Goal: Information Seeking & Learning: Learn about a topic

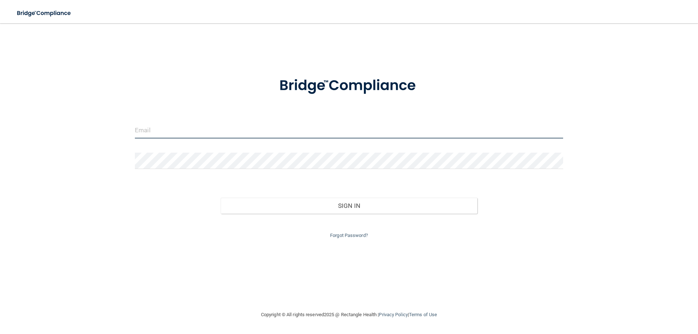
click at [166, 129] on input "email" at bounding box center [349, 130] width 428 height 16
click at [147, 130] on input "rmtchomas1030@gmail.com" at bounding box center [349, 130] width 428 height 16
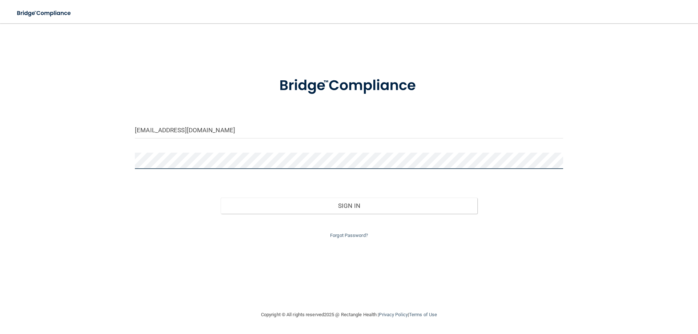
click at [221, 198] on button "Sign In" at bounding box center [349, 206] width 257 height 16
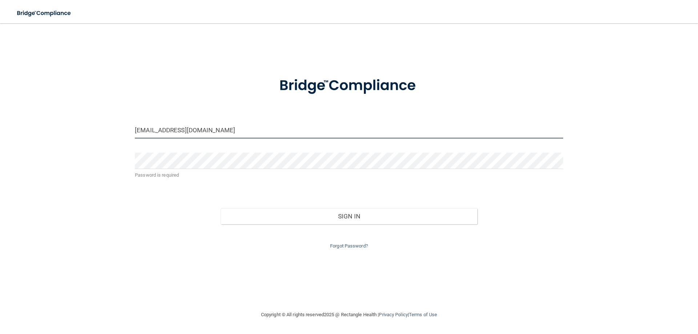
click at [216, 131] on input "[EMAIL_ADDRESS][DOMAIN_NAME]" at bounding box center [349, 130] width 428 height 16
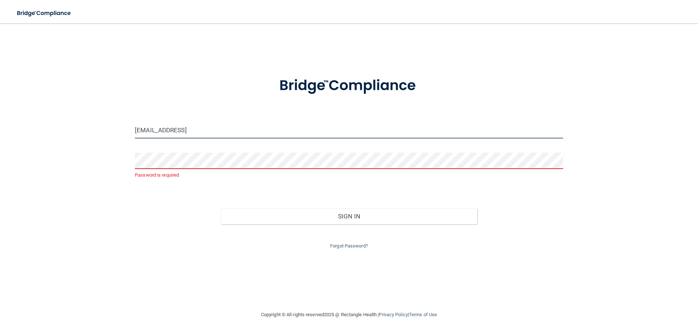
type input "[EMAIL_ADDRESS][DOMAIN_NAME]"
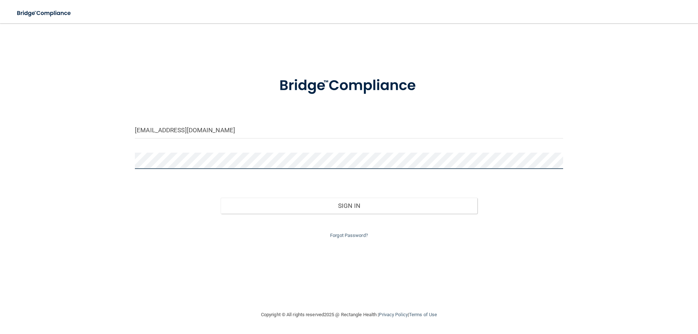
click at [221, 198] on button "Sign In" at bounding box center [349, 206] width 257 height 16
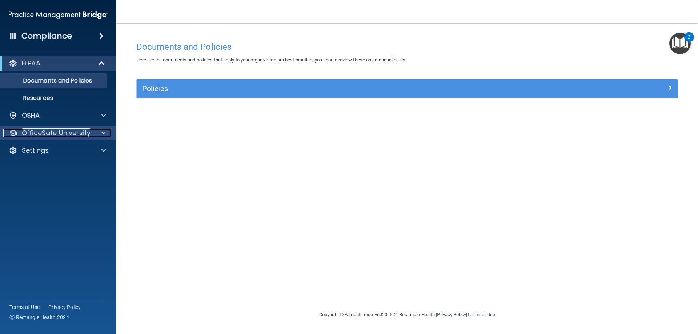
click at [103, 136] on span at bounding box center [103, 133] width 4 height 9
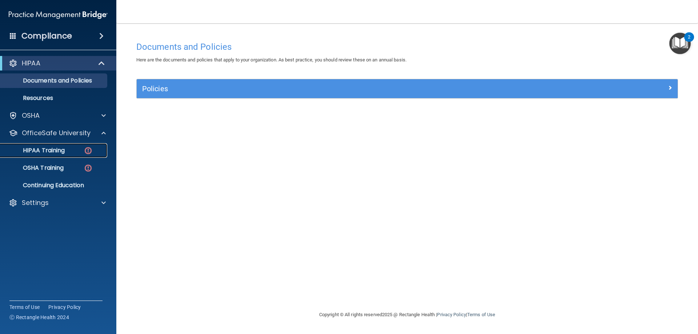
click at [88, 150] on img at bounding box center [88, 150] width 9 height 9
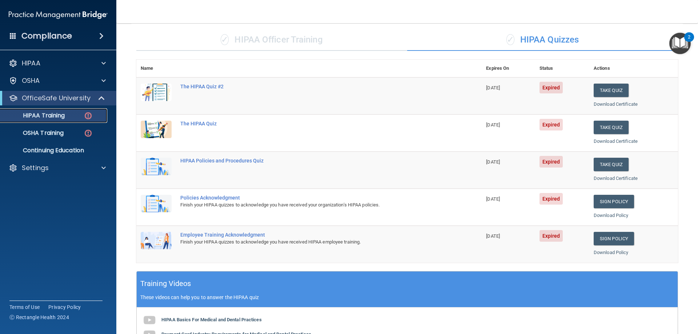
scroll to position [32, 0]
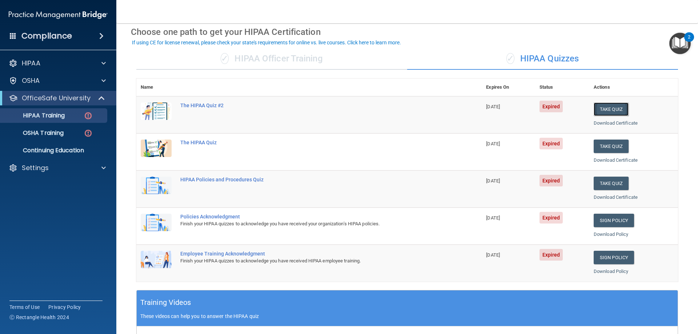
click at [610, 109] on button "Take Quiz" at bounding box center [610, 108] width 35 height 13
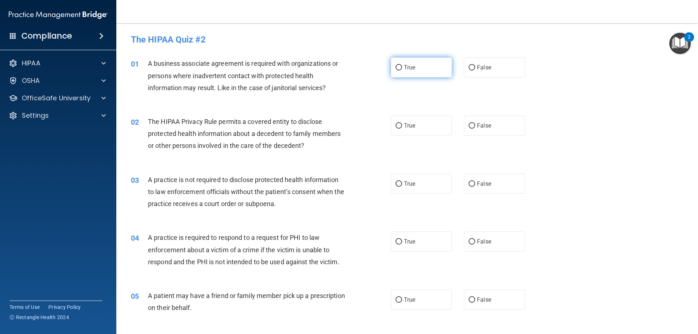
click at [395, 68] on input "True" at bounding box center [398, 67] width 7 height 5
radio input "true"
click at [468, 125] on input "False" at bounding box center [471, 125] width 7 height 5
radio input "true"
click at [468, 183] on input "False" at bounding box center [471, 183] width 7 height 5
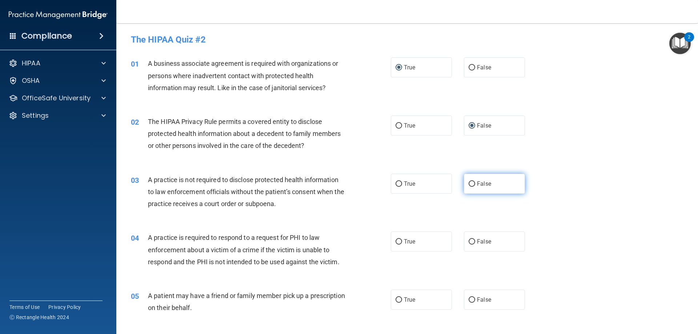
radio input "true"
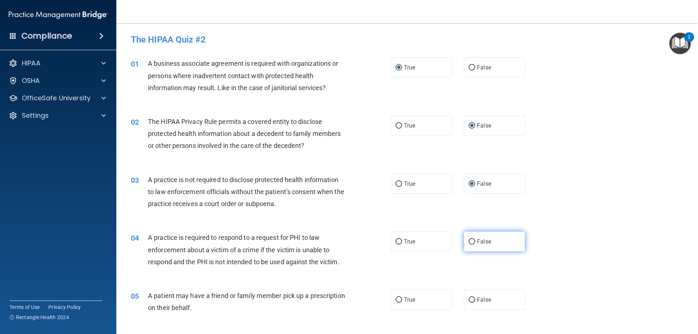
click at [470, 242] on input "False" at bounding box center [471, 241] width 7 height 5
radio input "true"
click at [397, 299] on input "True" at bounding box center [398, 299] width 7 height 5
radio input "true"
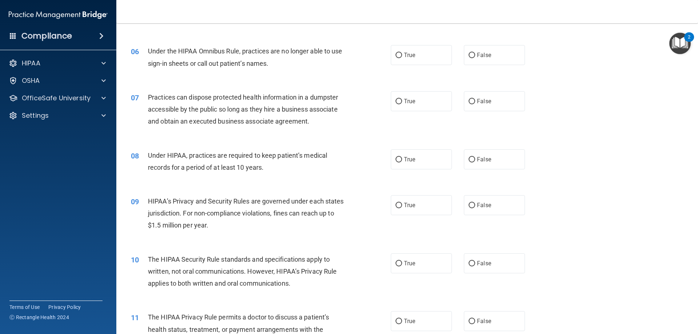
scroll to position [291, 0]
click at [395, 54] on input "True" at bounding box center [398, 54] width 7 height 5
radio input "true"
click at [468, 100] on input "False" at bounding box center [471, 100] width 7 height 5
radio input "true"
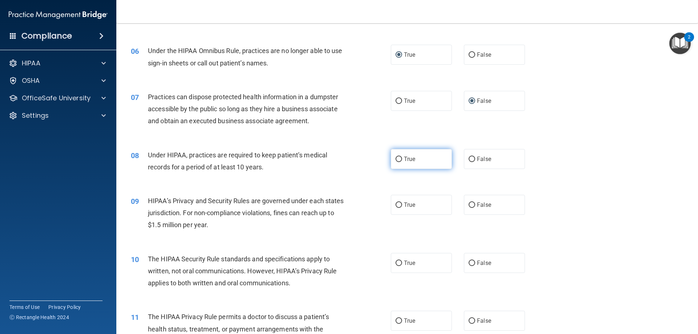
click at [395, 158] on input "True" at bounding box center [398, 159] width 7 height 5
radio input "true"
click at [468, 205] on input "False" at bounding box center [471, 204] width 7 height 5
radio input "true"
click at [396, 262] on input "True" at bounding box center [398, 263] width 7 height 5
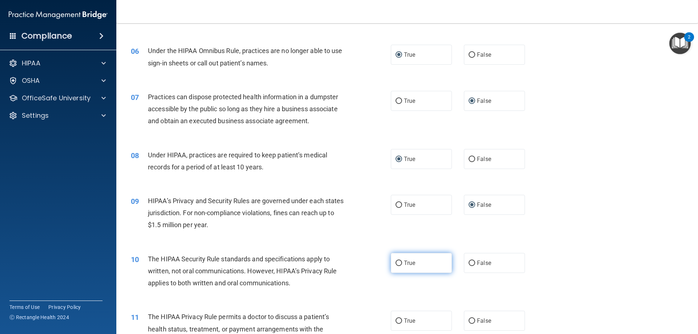
radio input "true"
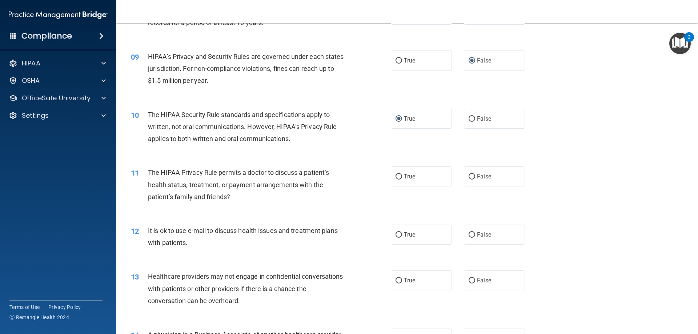
scroll to position [436, 0]
click at [468, 174] on input "False" at bounding box center [471, 175] width 7 height 5
radio input "true"
click at [468, 234] on input "False" at bounding box center [471, 233] width 7 height 5
radio input "true"
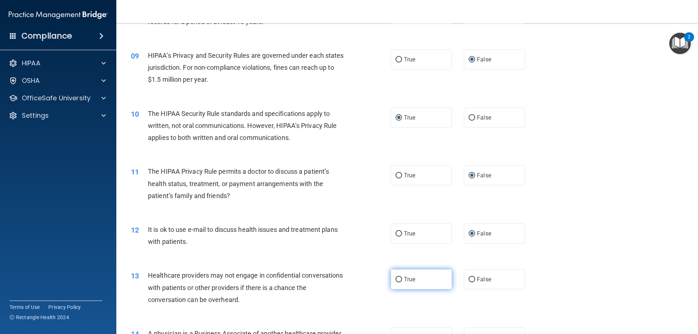
click at [395, 279] on input "True" at bounding box center [398, 279] width 7 height 5
radio input "true"
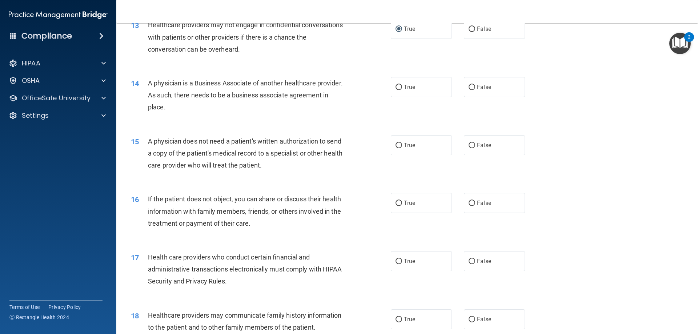
scroll to position [727, 0]
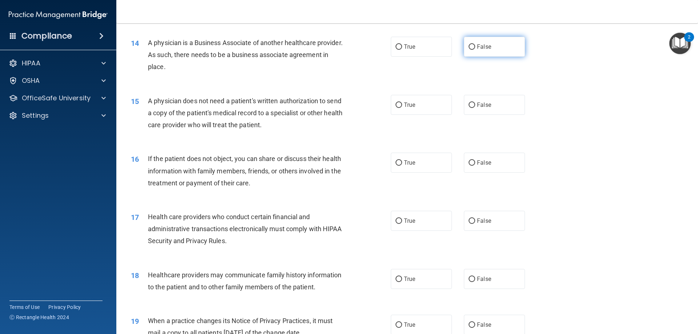
click at [468, 47] on input "False" at bounding box center [471, 46] width 7 height 5
radio input "true"
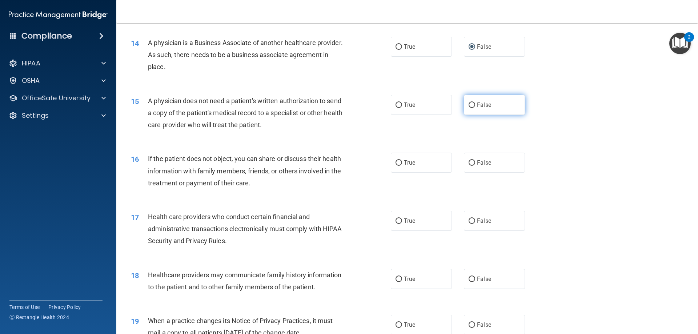
click at [468, 103] on input "False" at bounding box center [471, 104] width 7 height 5
radio input "true"
click at [395, 162] on input "True" at bounding box center [398, 162] width 7 height 5
radio input "true"
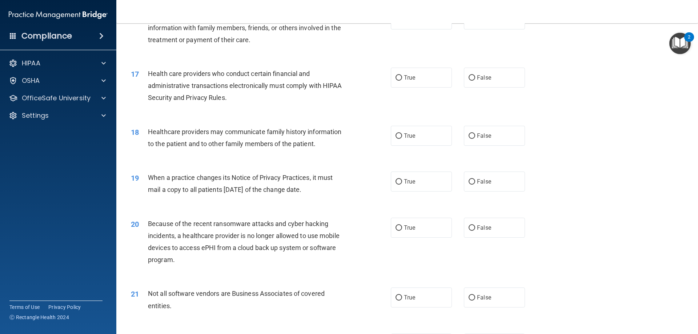
scroll to position [872, 0]
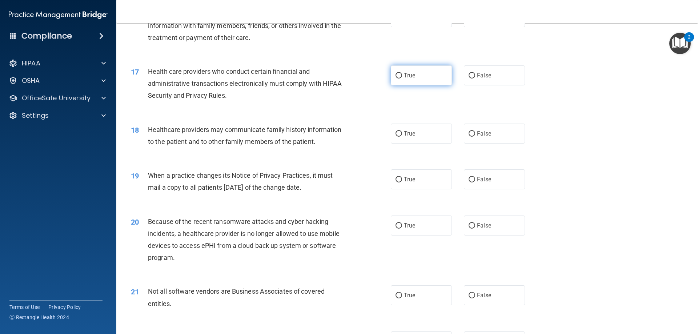
click at [395, 74] on input "True" at bounding box center [398, 75] width 7 height 5
radio input "true"
click at [396, 133] on input "True" at bounding box center [398, 133] width 7 height 5
radio input "true"
click at [468, 179] on input "False" at bounding box center [471, 179] width 7 height 5
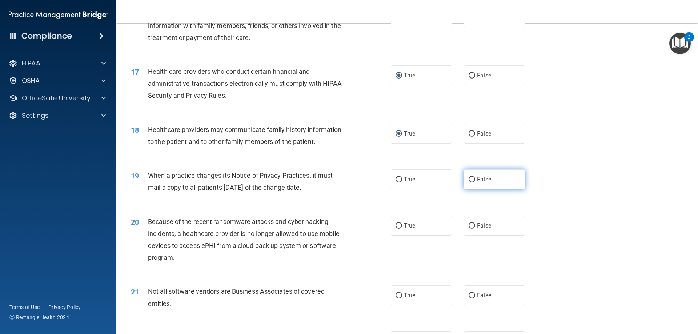
radio input "true"
click at [396, 226] on input "True" at bounding box center [398, 225] width 7 height 5
radio input "true"
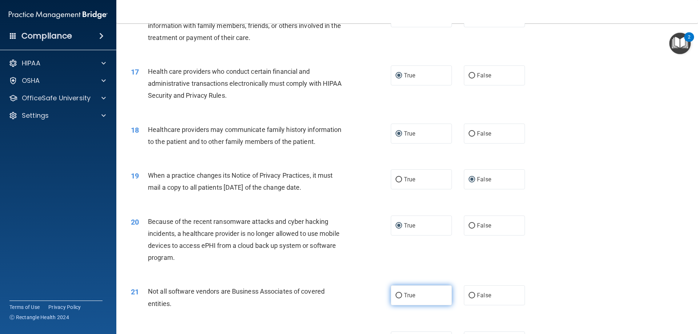
click at [396, 296] on input "True" at bounding box center [398, 295] width 7 height 5
radio input "true"
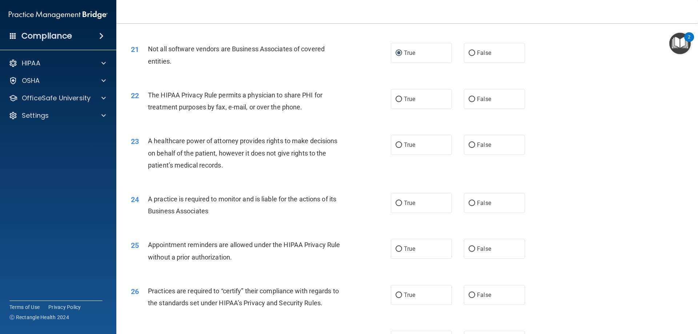
scroll to position [1163, 0]
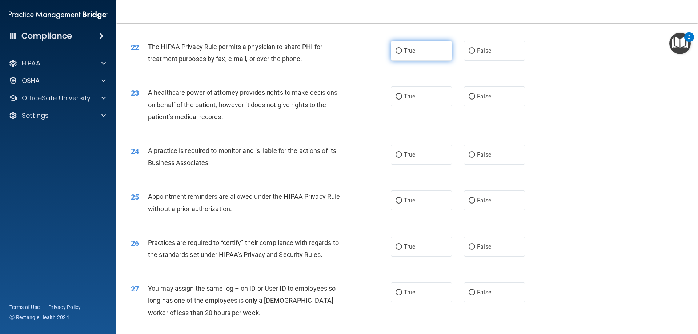
click at [395, 50] on input "True" at bounding box center [398, 50] width 7 height 5
radio input "true"
click at [470, 97] on input "False" at bounding box center [471, 96] width 7 height 5
radio input "true"
click at [396, 153] on input "True" at bounding box center [398, 154] width 7 height 5
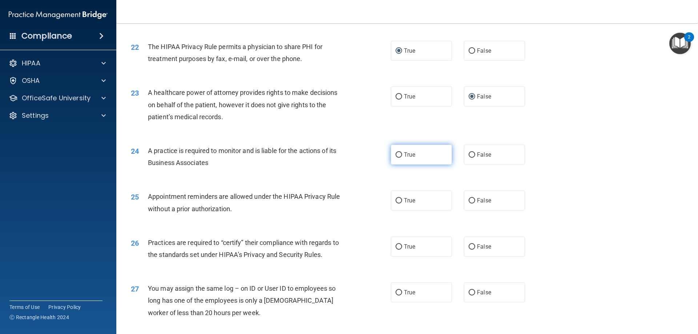
radio input "true"
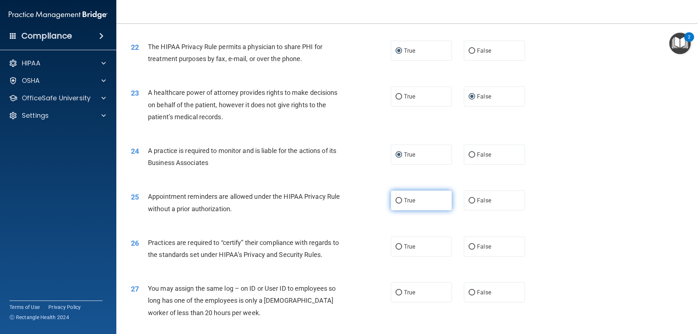
click at [395, 200] on input "True" at bounding box center [398, 200] width 7 height 5
radio input "true"
click at [468, 246] on input "False" at bounding box center [471, 246] width 7 height 5
radio input "true"
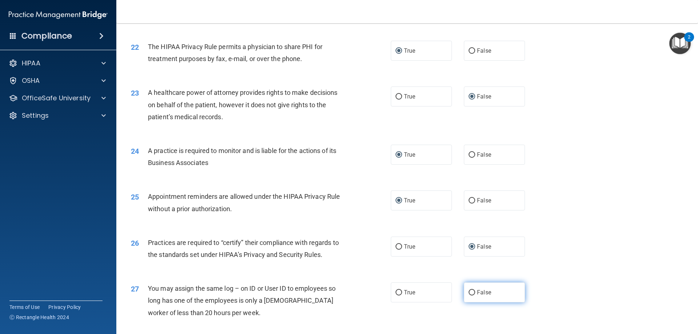
click at [470, 291] on input "False" at bounding box center [471, 292] width 7 height 5
radio input "true"
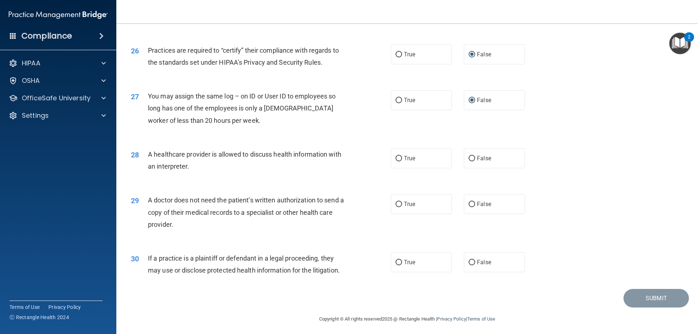
scroll to position [1357, 0]
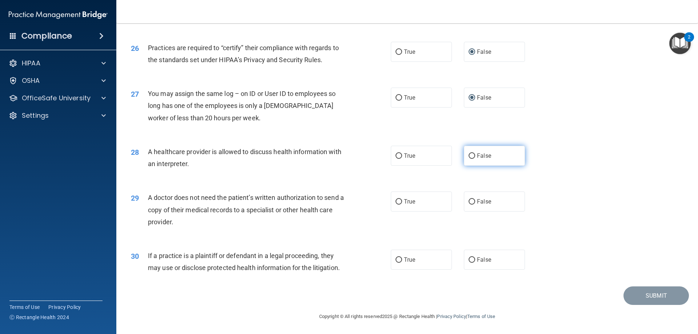
click at [469, 156] on input "False" at bounding box center [471, 155] width 7 height 5
radio input "true"
click at [469, 156] on input "False" at bounding box center [471, 155] width 7 height 5
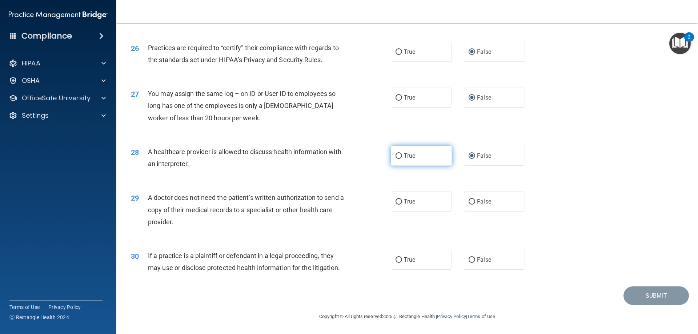
click at [395, 157] on input "True" at bounding box center [398, 155] width 7 height 5
radio input "true"
radio input "false"
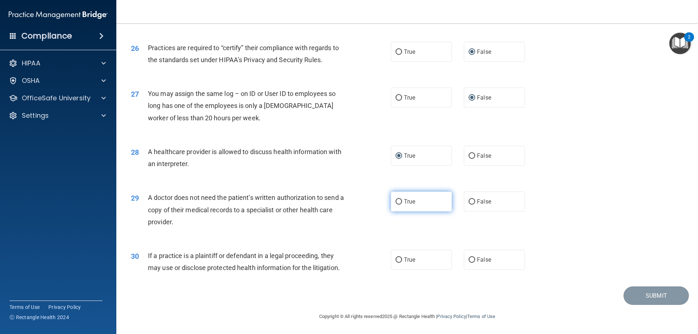
click at [395, 203] on input "True" at bounding box center [398, 201] width 7 height 5
radio input "true"
click at [468, 259] on input "False" at bounding box center [471, 259] width 7 height 5
radio input "true"
click at [653, 296] on button "Submit" at bounding box center [655, 295] width 65 height 19
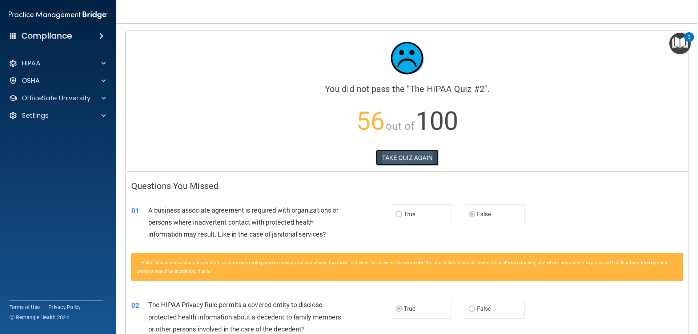
click at [410, 157] on button "TAKE QUIZ AGAIN" at bounding box center [407, 158] width 63 height 16
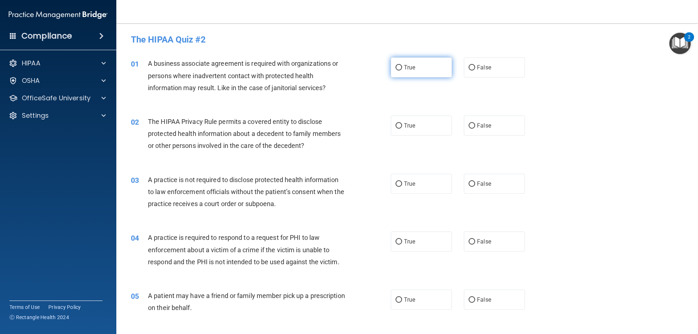
click at [397, 67] on input "True" at bounding box center [398, 67] width 7 height 5
radio input "true"
click at [395, 183] on input "True" at bounding box center [398, 183] width 7 height 5
radio input "true"
click at [397, 125] on input "True" at bounding box center [398, 125] width 7 height 5
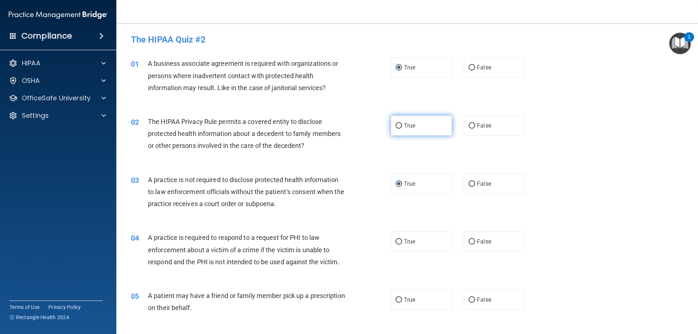
radio input "true"
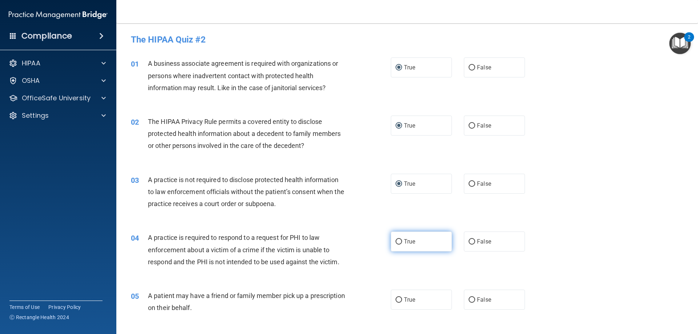
click at [397, 241] on input "True" at bounding box center [398, 241] width 7 height 5
radio input "true"
click at [468, 299] on input "False" at bounding box center [471, 299] width 7 height 5
radio input "true"
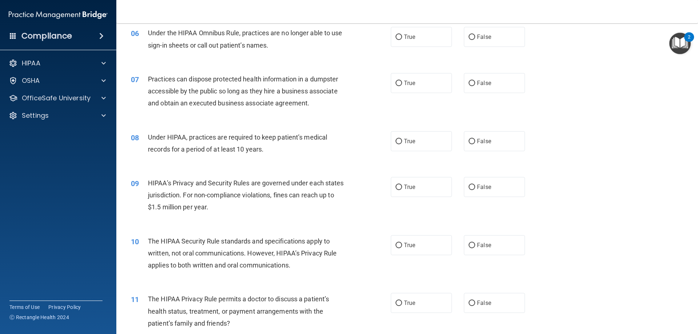
scroll to position [291, 0]
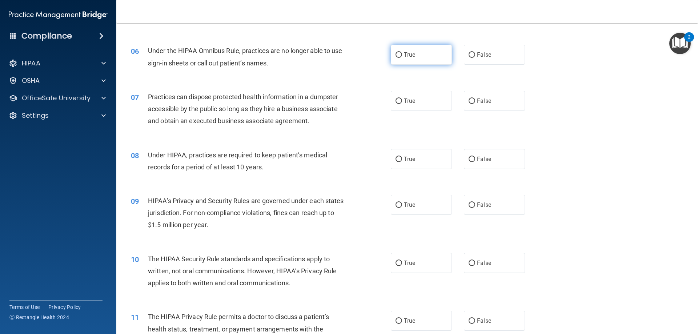
click at [397, 56] on input "True" at bounding box center [398, 54] width 7 height 5
radio input "true"
click at [471, 101] on input "False" at bounding box center [471, 100] width 7 height 5
radio input "true"
click at [396, 158] on input "True" at bounding box center [398, 159] width 7 height 5
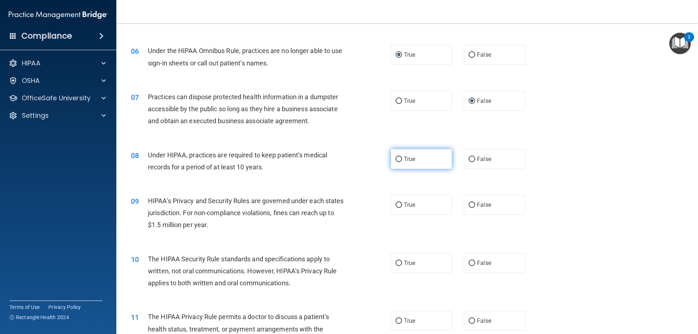
radio input "true"
click at [395, 204] on input "True" at bounding box center [398, 204] width 7 height 5
radio input "true"
click at [468, 262] on input "False" at bounding box center [471, 263] width 7 height 5
radio input "true"
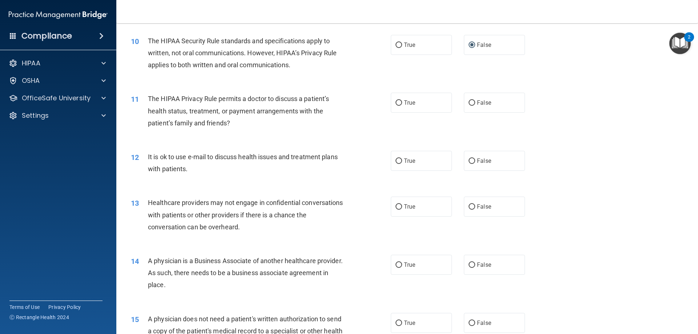
scroll to position [545, 0]
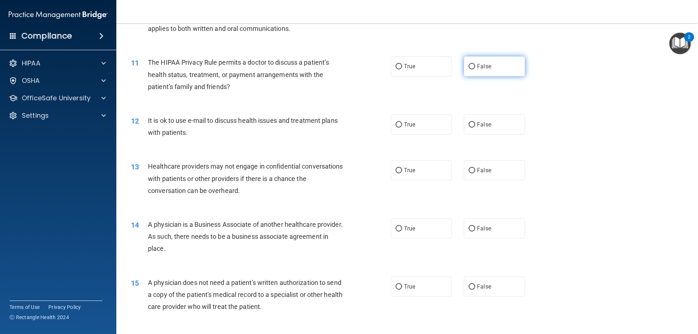
click at [468, 67] on input "False" at bounding box center [471, 66] width 7 height 5
radio input "true"
click at [395, 66] on input "True" at bounding box center [398, 66] width 7 height 5
radio input "true"
radio input "false"
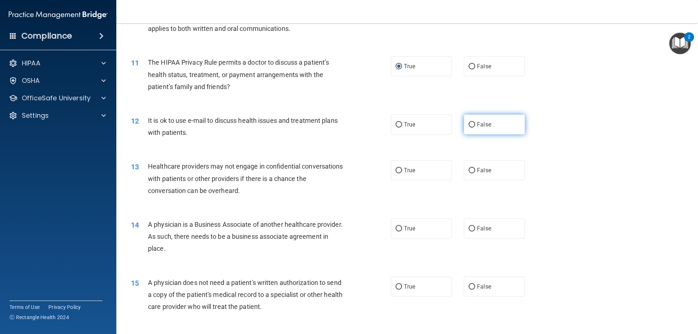
click at [468, 124] on input "False" at bounding box center [471, 124] width 7 height 5
radio input "true"
click at [470, 170] on input "False" at bounding box center [471, 170] width 7 height 5
radio input "true"
click at [468, 228] on input "False" at bounding box center [471, 228] width 7 height 5
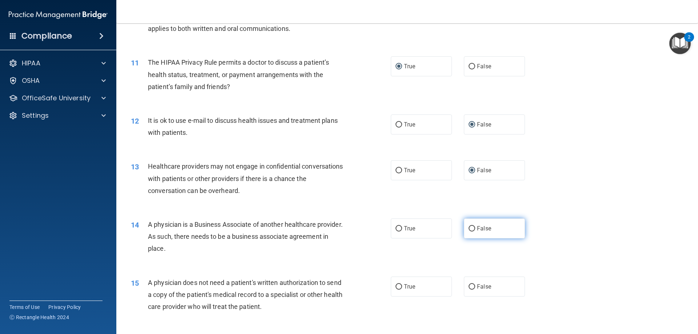
radio input "true"
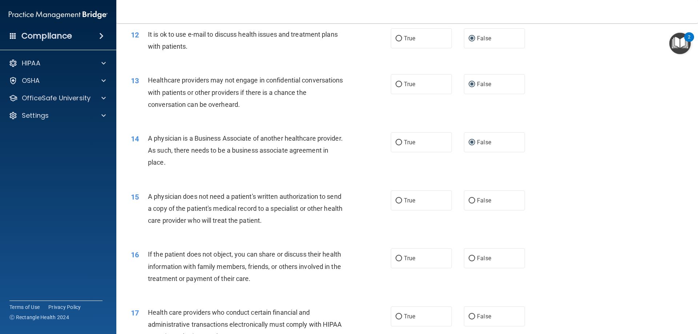
scroll to position [654, 0]
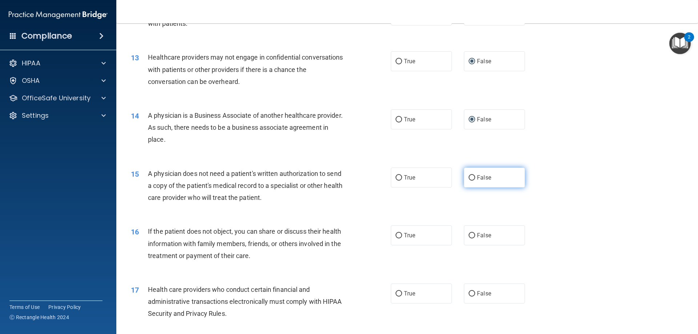
click at [468, 177] on input "False" at bounding box center [471, 177] width 7 height 5
radio input "true"
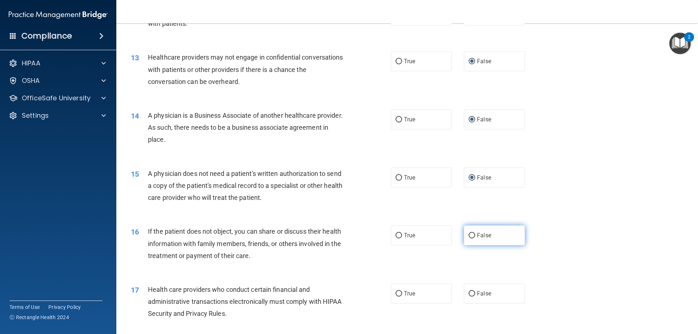
click at [470, 238] on input "False" at bounding box center [471, 235] width 7 height 5
radio input "true"
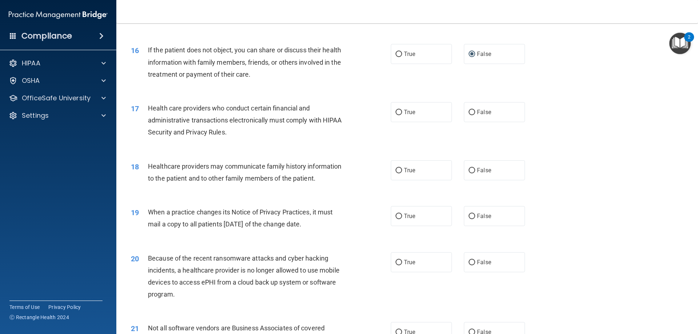
scroll to position [836, 0]
click at [396, 113] on input "True" at bounding box center [398, 111] width 7 height 5
radio input "true"
click at [470, 170] on input "False" at bounding box center [471, 169] width 7 height 5
radio input "true"
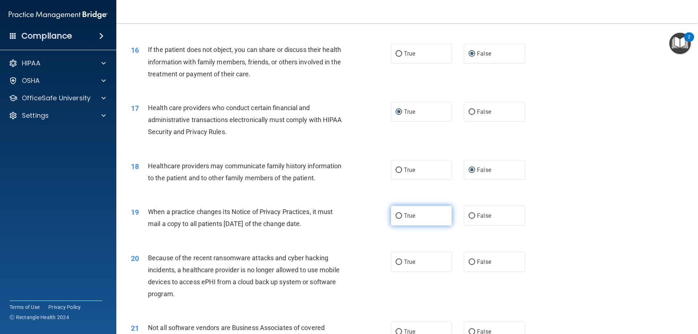
click at [396, 215] on input "True" at bounding box center [398, 215] width 7 height 5
radio input "true"
click at [468, 263] on input "False" at bounding box center [471, 261] width 7 height 5
radio input "true"
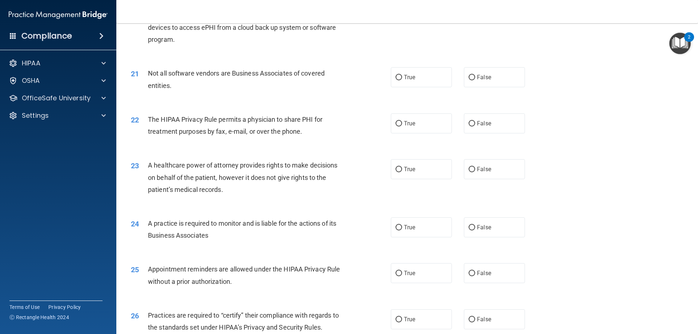
scroll to position [1126, 0]
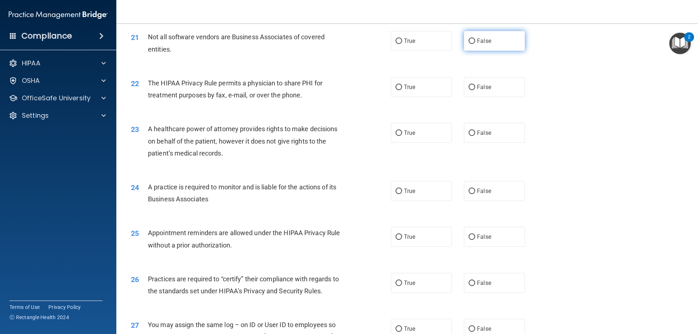
click at [468, 40] on input "False" at bounding box center [471, 41] width 7 height 5
radio input "true"
click at [395, 88] on input "True" at bounding box center [398, 87] width 7 height 5
radio input "true"
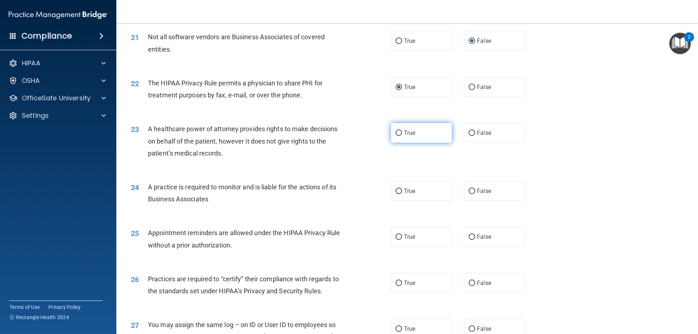
click at [396, 132] on input "True" at bounding box center [398, 132] width 7 height 5
radio input "true"
click at [468, 191] on input "False" at bounding box center [471, 191] width 7 height 5
radio input "true"
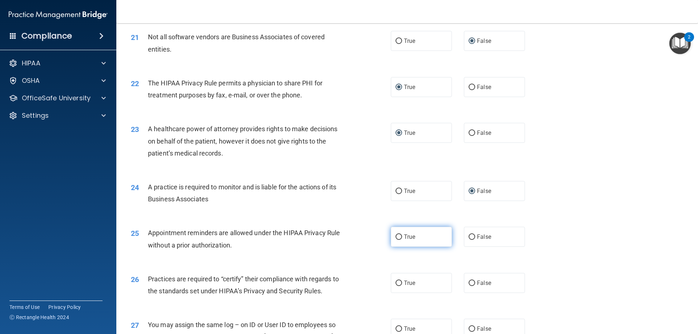
click at [397, 237] on input "True" at bounding box center [398, 236] width 7 height 5
radio input "true"
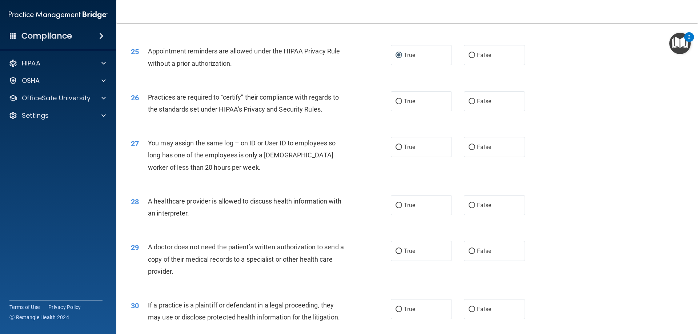
scroll to position [1344, 0]
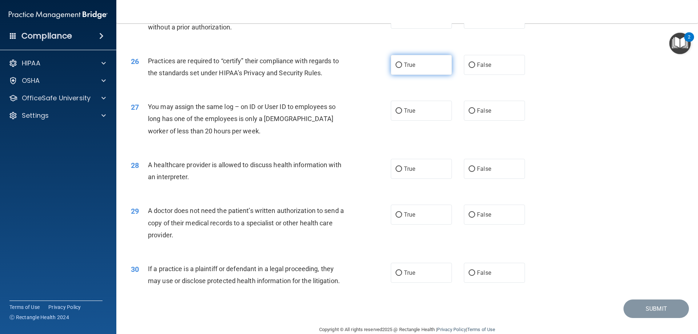
click at [396, 65] on input "True" at bounding box center [398, 64] width 7 height 5
radio input "true"
click at [468, 110] on input "False" at bounding box center [471, 110] width 7 height 5
radio input "true"
click at [396, 168] on input "True" at bounding box center [398, 168] width 7 height 5
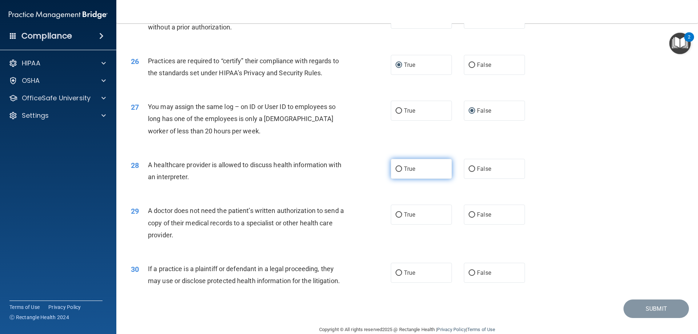
radio input "true"
click at [471, 215] on input "False" at bounding box center [471, 214] width 7 height 5
radio input "true"
click at [468, 271] on input "False" at bounding box center [471, 272] width 7 height 5
radio input "true"
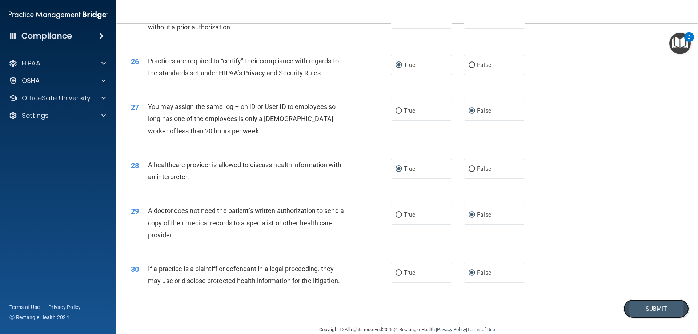
drag, startPoint x: 655, startPoint y: 306, endPoint x: 652, endPoint y: 308, distance: 3.9
click at [655, 306] on button "Submit" at bounding box center [655, 308] width 65 height 19
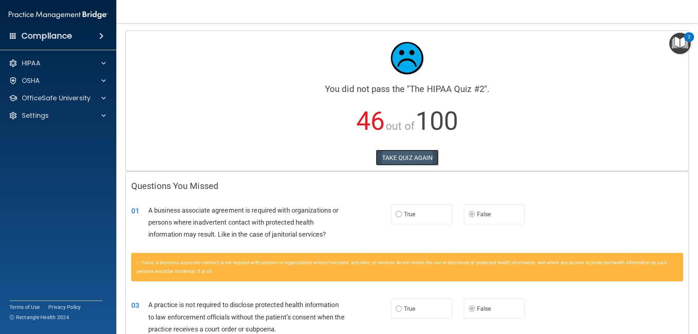
click at [421, 161] on button "TAKE QUIZ AGAIN" at bounding box center [407, 158] width 63 height 16
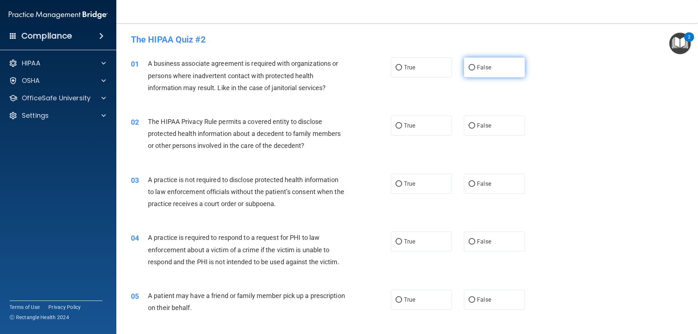
click at [469, 66] on input "False" at bounding box center [471, 67] width 7 height 5
radio input "true"
click at [395, 125] on input "True" at bounding box center [398, 125] width 7 height 5
radio input "true"
click at [468, 183] on input "False" at bounding box center [471, 183] width 7 height 5
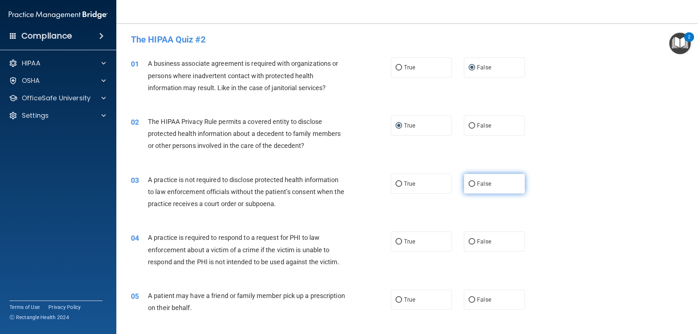
radio input "true"
click at [395, 299] on input "True" at bounding box center [398, 299] width 7 height 5
radio input "true"
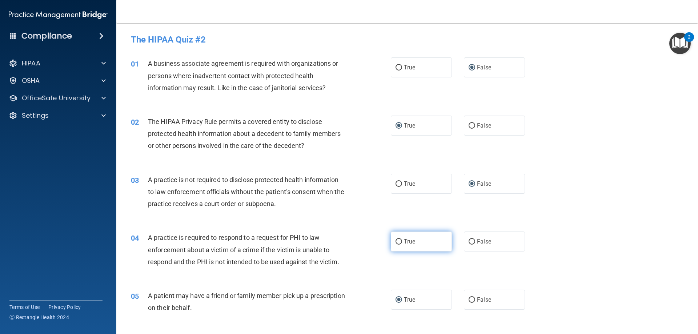
click at [396, 241] on input "True" at bounding box center [398, 241] width 7 height 5
radio input "true"
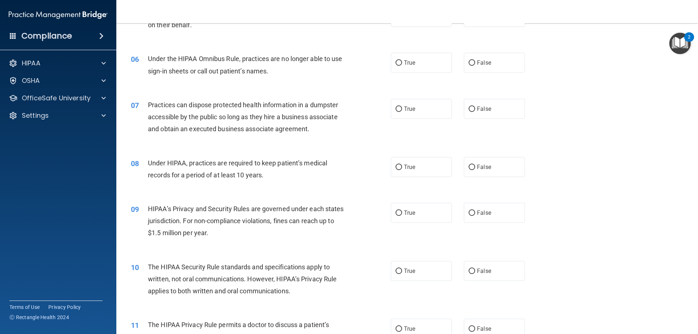
scroll to position [291, 0]
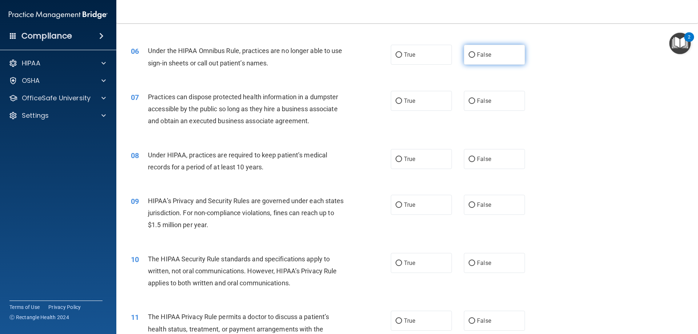
click at [468, 54] on input "False" at bounding box center [471, 54] width 7 height 5
radio input "true"
click at [468, 160] on input "False" at bounding box center [471, 159] width 7 height 5
radio input "true"
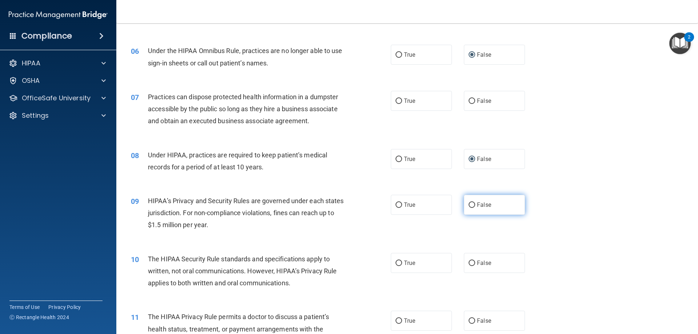
click at [469, 206] on input "False" at bounding box center [471, 204] width 7 height 5
radio input "true"
click at [396, 264] on input "True" at bounding box center [398, 263] width 7 height 5
radio input "true"
click at [468, 101] on input "False" at bounding box center [471, 100] width 7 height 5
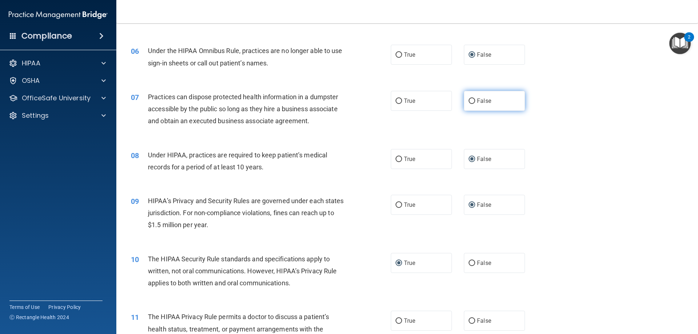
radio input "true"
click at [396, 322] on input "True" at bounding box center [398, 320] width 7 height 5
radio input "true"
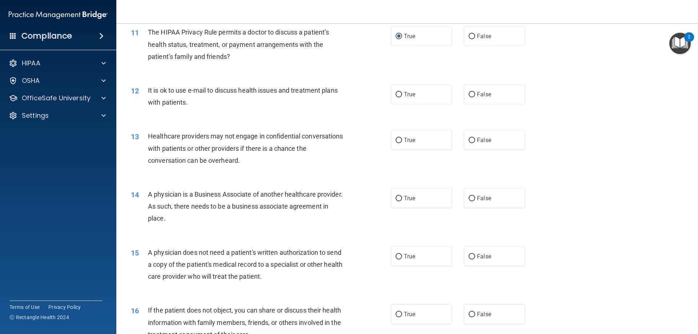
scroll to position [618, 0]
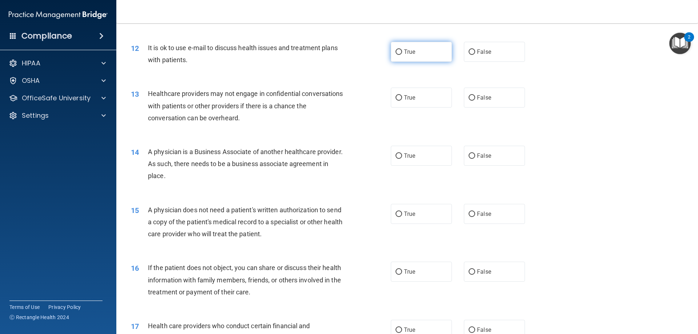
click at [396, 51] on input "True" at bounding box center [398, 51] width 7 height 5
radio input "true"
click at [397, 214] on input "True" at bounding box center [398, 213] width 7 height 5
radio input "true"
click at [396, 273] on input "True" at bounding box center [398, 271] width 7 height 5
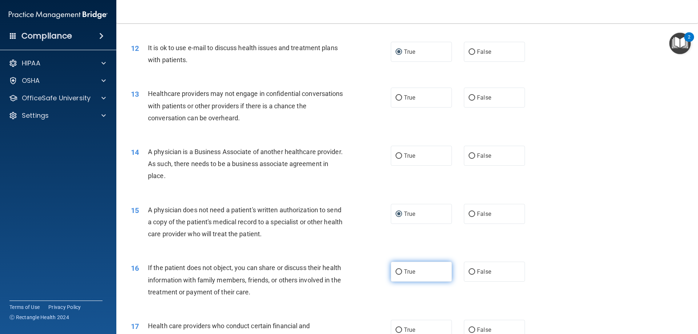
radio input "true"
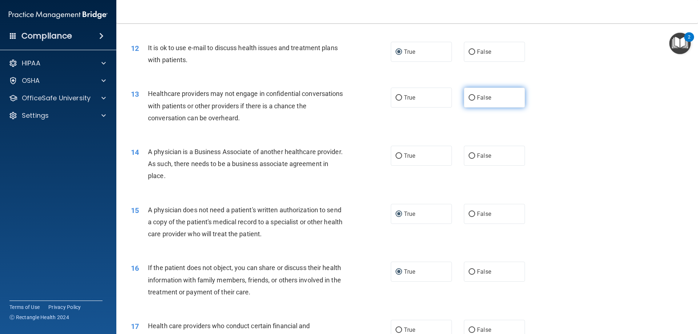
click at [468, 98] on input "False" at bounding box center [471, 97] width 7 height 5
radio input "true"
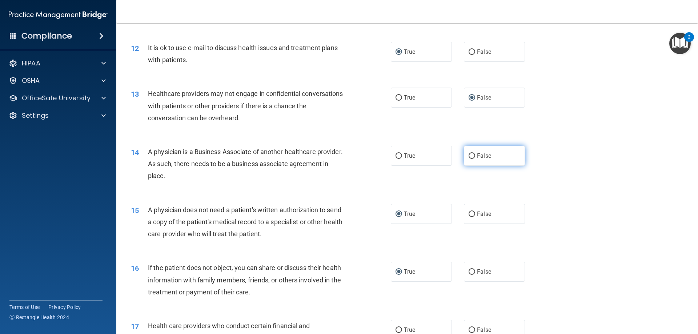
click at [469, 158] on input "False" at bounding box center [471, 155] width 7 height 5
radio input "true"
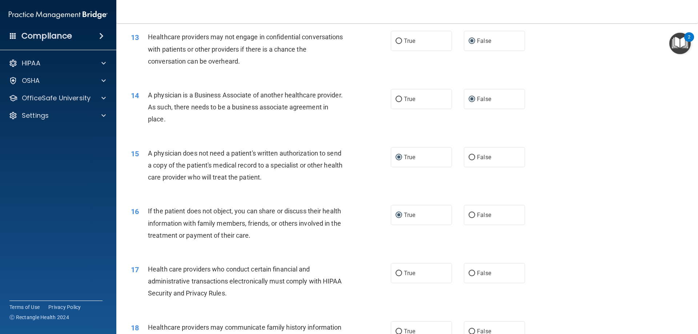
scroll to position [690, 0]
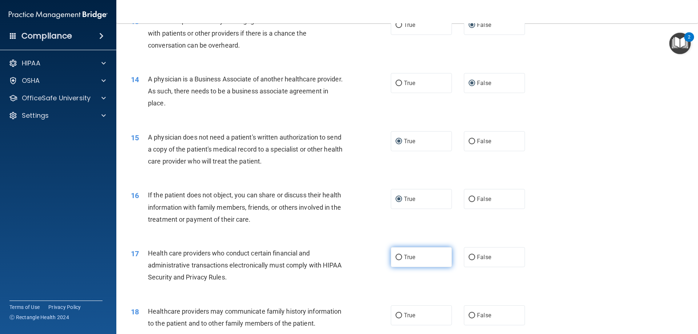
click at [395, 257] on input "True" at bounding box center [398, 257] width 7 height 5
radio input "true"
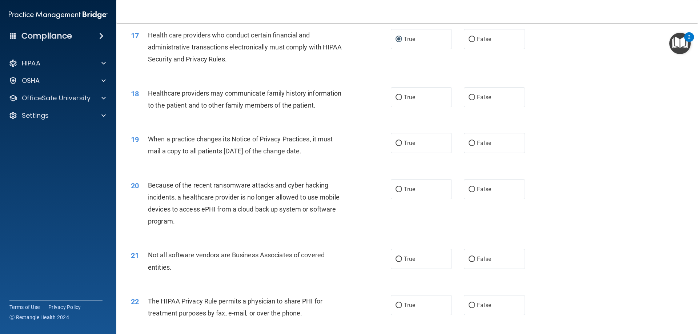
scroll to position [945, 0]
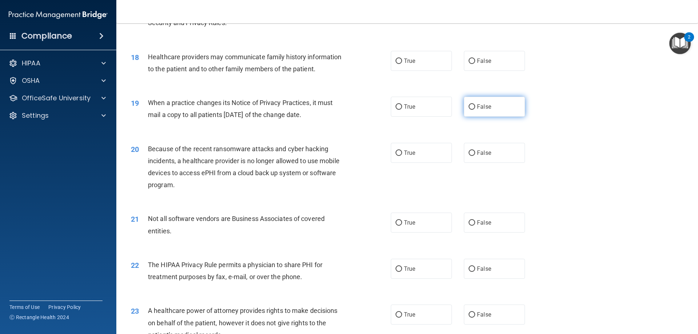
click at [469, 106] on input "False" at bounding box center [471, 106] width 7 height 5
radio input "true"
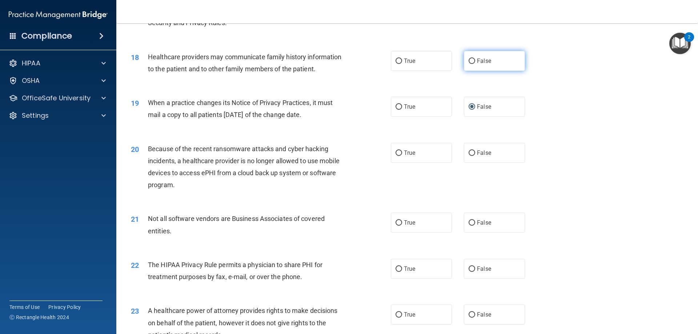
click at [471, 60] on input "False" at bounding box center [471, 60] width 7 height 5
radio input "true"
click at [470, 154] on input "False" at bounding box center [471, 152] width 7 height 5
radio input "true"
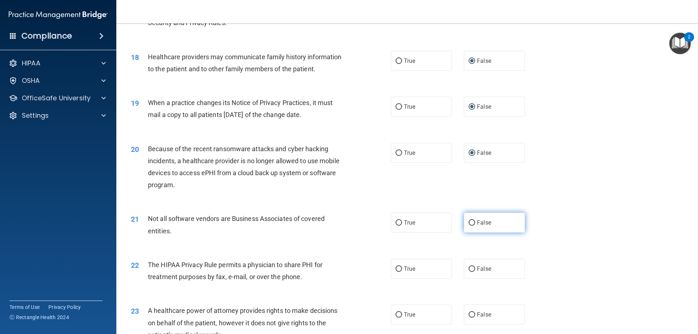
click at [470, 223] on input "False" at bounding box center [471, 222] width 7 height 5
radio input "true"
click at [395, 269] on input "True" at bounding box center [398, 268] width 7 height 5
radio input "true"
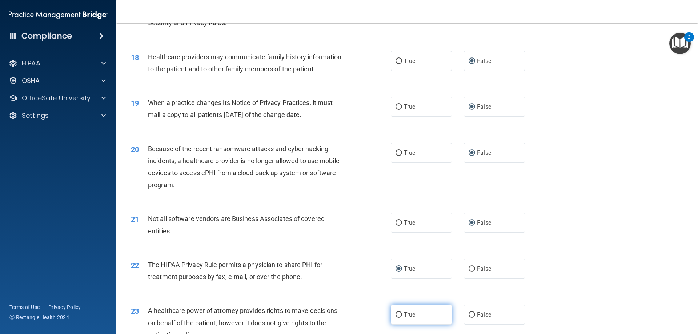
click at [396, 317] on input "True" at bounding box center [398, 314] width 7 height 5
radio input "true"
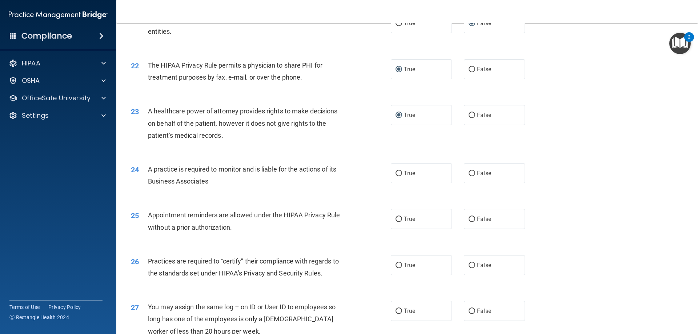
scroll to position [1126, 0]
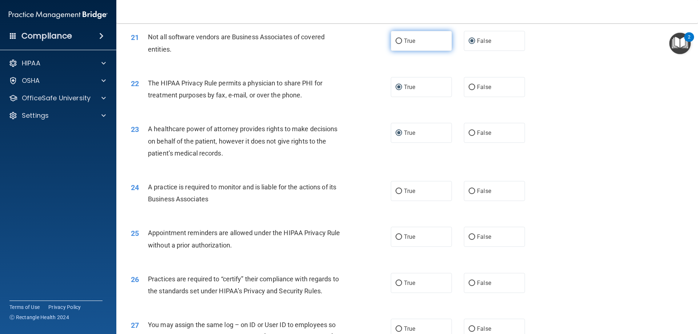
click at [397, 40] on input "True" at bounding box center [398, 41] width 7 height 5
radio input "true"
radio input "false"
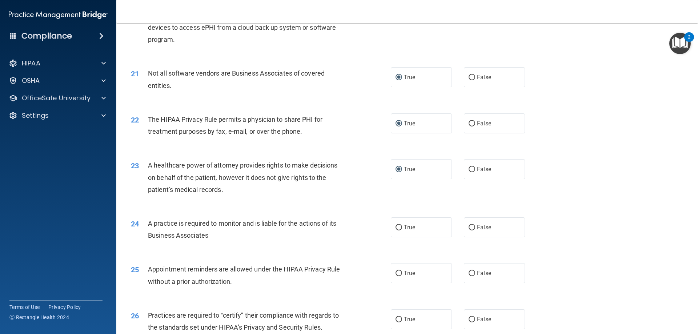
scroll to position [1054, 0]
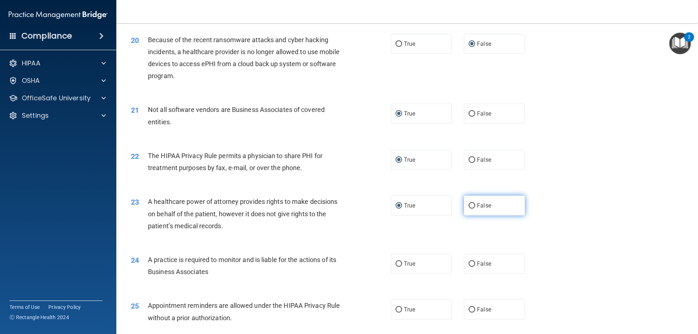
click at [471, 206] on input "False" at bounding box center [471, 205] width 7 height 5
radio input "true"
radio input "false"
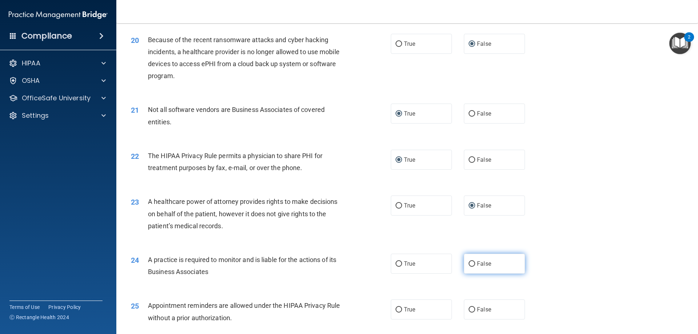
click at [471, 264] on input "False" at bounding box center [471, 263] width 7 height 5
radio input "true"
click at [397, 309] on input "True" at bounding box center [398, 309] width 7 height 5
radio input "true"
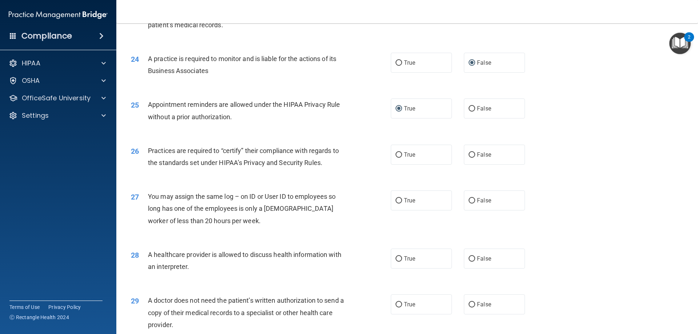
scroll to position [1272, 0]
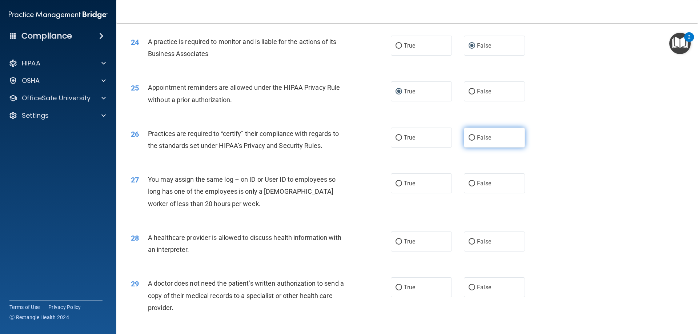
click at [468, 137] on input "False" at bounding box center [471, 137] width 7 height 5
radio input "true"
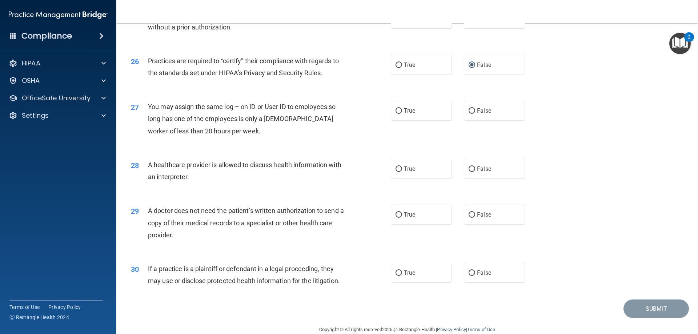
scroll to position [1357, 0]
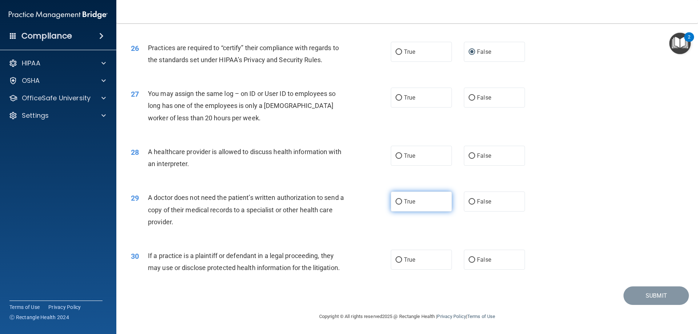
click at [396, 203] on input "True" at bounding box center [398, 201] width 7 height 5
radio input "true"
click at [396, 259] on input "True" at bounding box center [398, 259] width 7 height 5
radio input "true"
click at [397, 156] on input "True" at bounding box center [398, 155] width 7 height 5
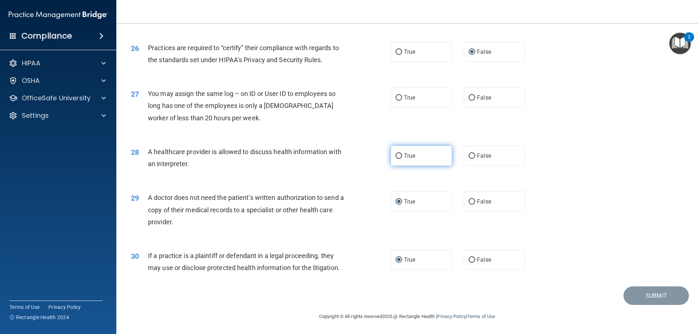
radio input "true"
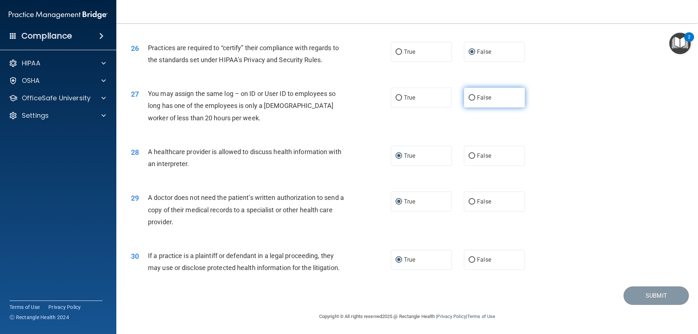
click at [469, 97] on input "False" at bounding box center [471, 97] width 7 height 5
radio input "true"
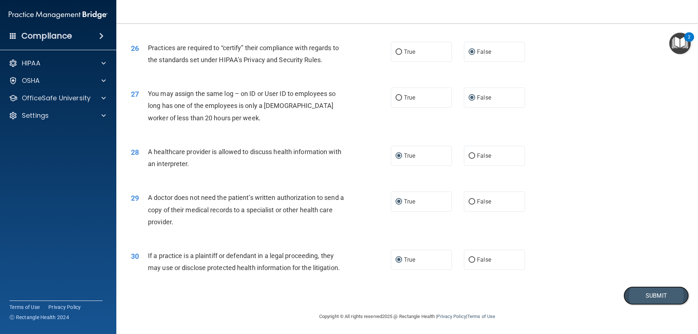
click at [644, 294] on button "Submit" at bounding box center [655, 295] width 65 height 19
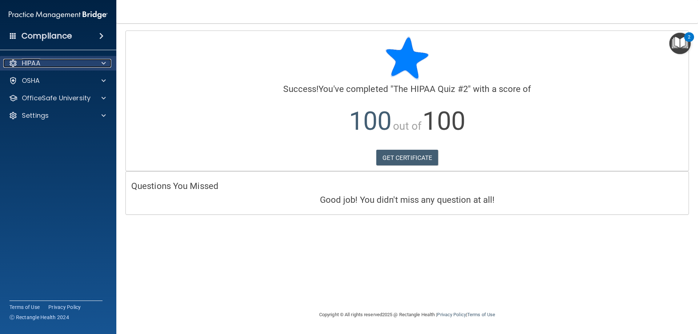
click at [104, 62] on span at bounding box center [103, 63] width 4 height 9
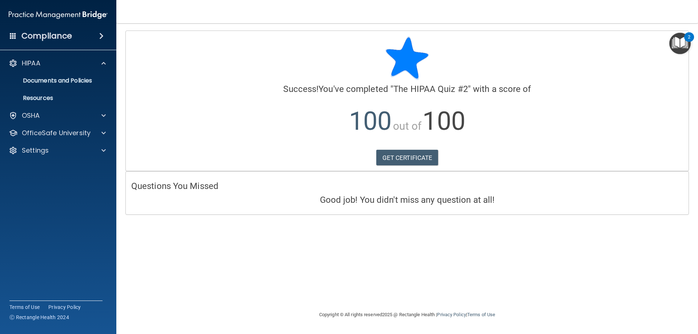
click at [147, 87] on h4 "Success! You've completed " The HIPAA Quiz #2 " with a score of" at bounding box center [407, 88] width 552 height 9
click at [104, 114] on span at bounding box center [103, 115] width 4 height 9
click at [104, 167] on span at bounding box center [103, 167] width 4 height 9
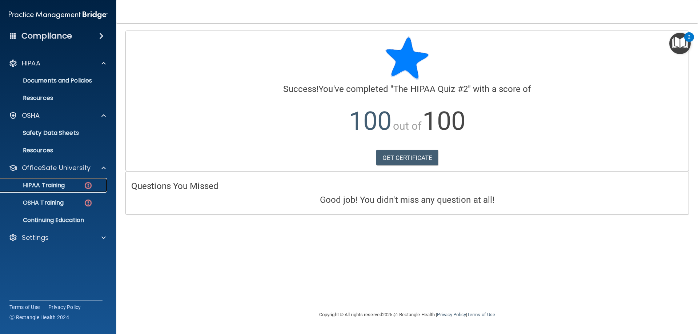
click at [88, 184] on img at bounding box center [88, 185] width 9 height 9
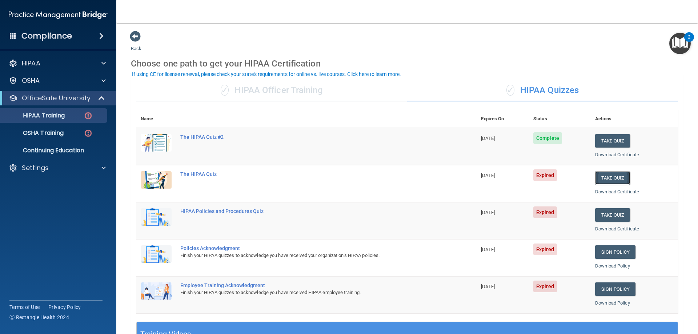
click at [613, 179] on button "Take Quiz" at bounding box center [612, 177] width 35 height 13
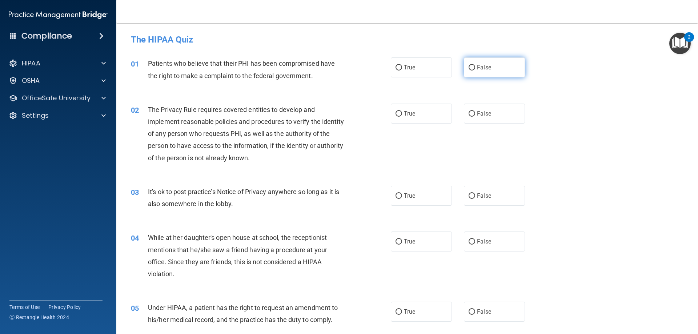
click at [468, 65] on input "False" at bounding box center [471, 67] width 7 height 5
radio input "true"
click at [397, 114] on input "True" at bounding box center [398, 113] width 7 height 5
radio input "true"
click at [468, 196] on input "False" at bounding box center [471, 195] width 7 height 5
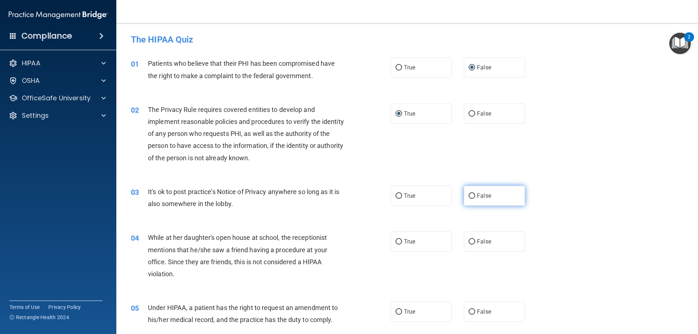
radio input "true"
click at [468, 242] on input "False" at bounding box center [471, 241] width 7 height 5
radio input "true"
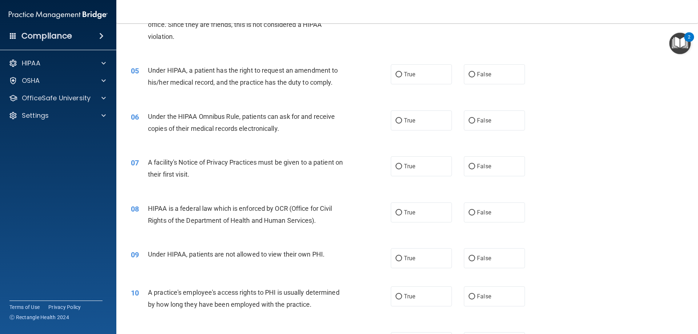
scroll to position [254, 0]
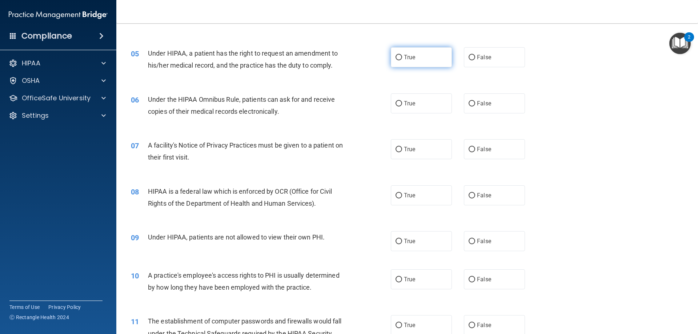
click at [395, 56] on input "True" at bounding box center [398, 57] width 7 height 5
radio input "true"
click at [396, 103] on input "True" at bounding box center [398, 103] width 7 height 5
radio input "true"
click at [395, 150] on input "True" at bounding box center [398, 149] width 7 height 5
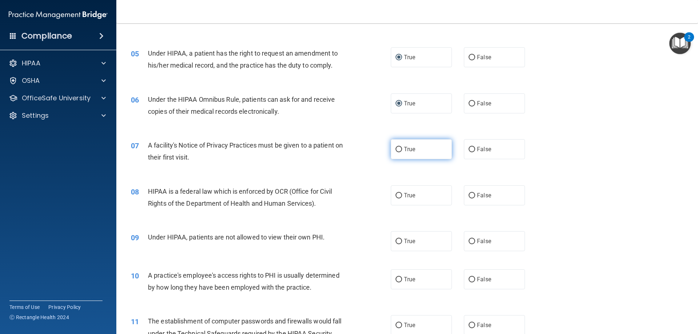
radio input "true"
click at [398, 194] on input "True" at bounding box center [398, 195] width 7 height 5
radio input "true"
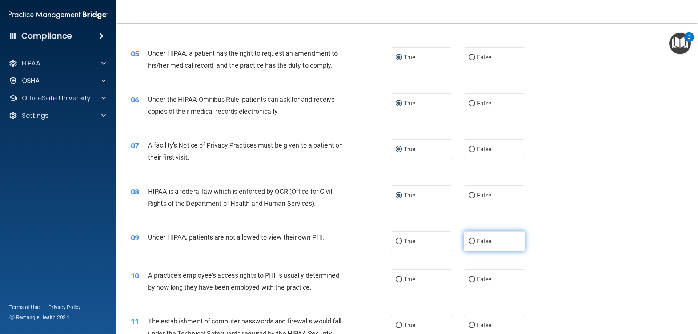
click at [469, 242] on input "False" at bounding box center [471, 241] width 7 height 5
radio input "true"
click at [469, 279] on input "False" at bounding box center [471, 279] width 7 height 5
radio input "true"
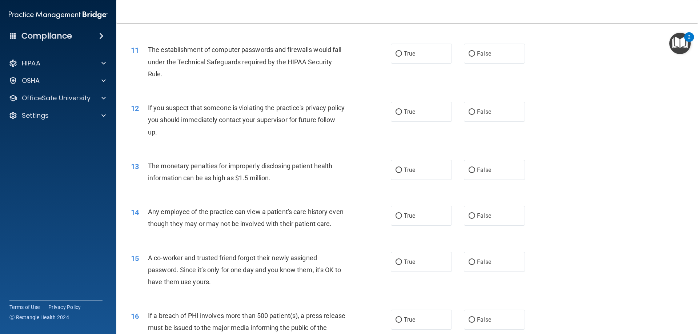
scroll to position [509, 0]
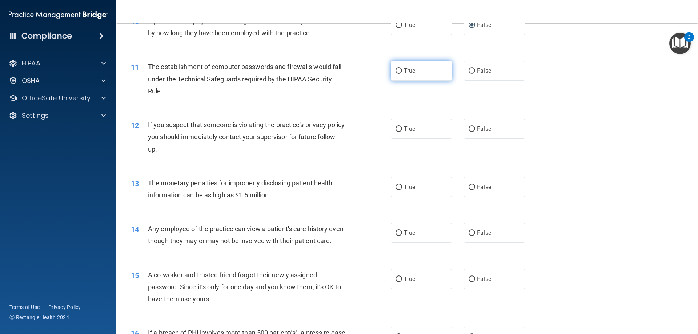
click at [395, 70] on input "True" at bounding box center [398, 70] width 7 height 5
radio input "true"
click at [395, 128] on input "True" at bounding box center [398, 128] width 7 height 5
radio input "true"
click at [397, 188] on input "True" at bounding box center [398, 187] width 7 height 5
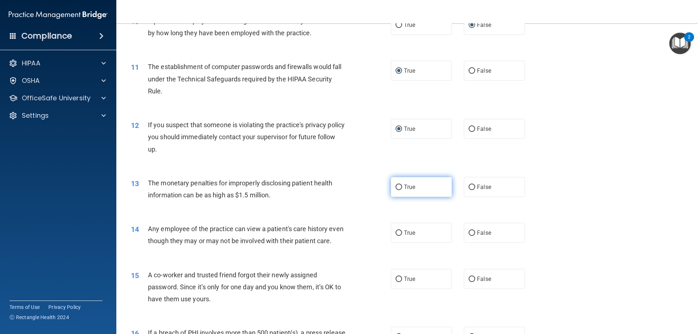
radio input "true"
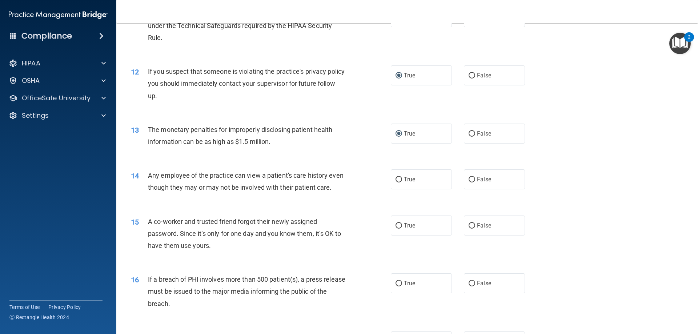
scroll to position [581, 0]
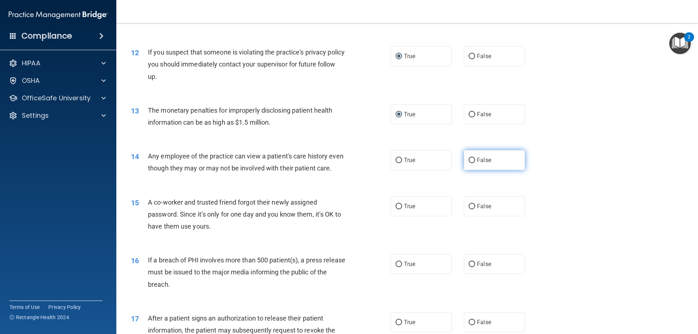
click at [469, 160] on input "False" at bounding box center [471, 160] width 7 height 5
radio input "true"
click at [468, 209] on input "False" at bounding box center [471, 206] width 7 height 5
radio input "true"
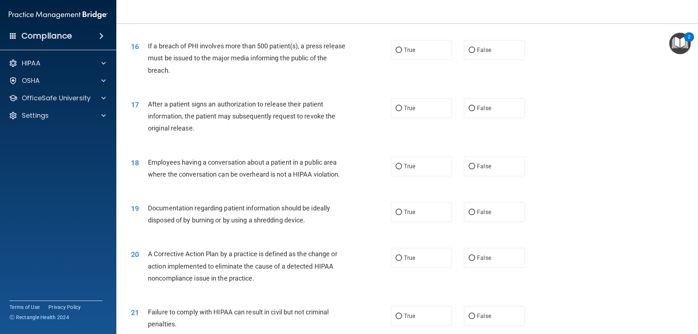
scroll to position [799, 0]
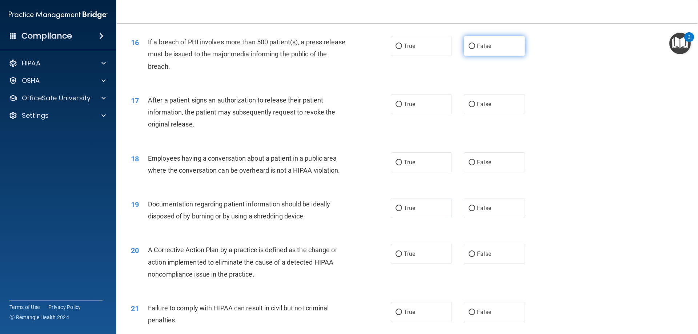
click at [469, 49] on input "False" at bounding box center [471, 46] width 7 height 5
radio input "true"
click at [396, 107] on input "True" at bounding box center [398, 104] width 7 height 5
radio input "true"
click at [468, 165] on input "False" at bounding box center [471, 162] width 7 height 5
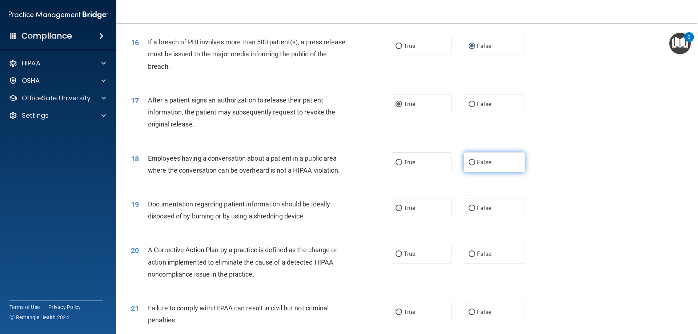
radio input "true"
click at [399, 211] on input "True" at bounding box center [398, 208] width 7 height 5
radio input "true"
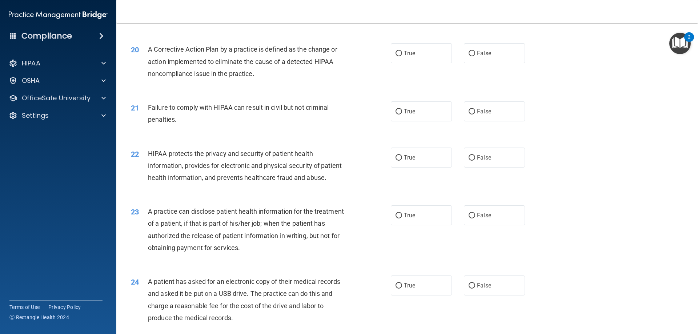
scroll to position [1017, 0]
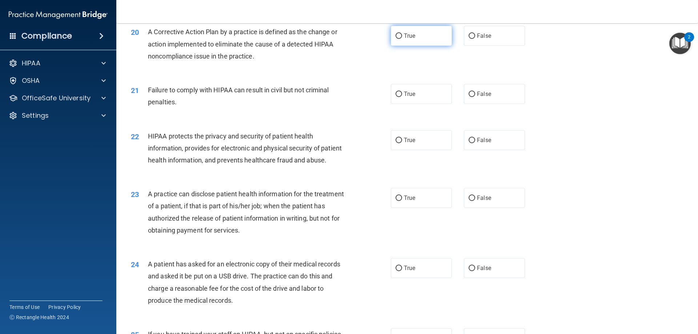
click at [395, 39] on input "True" at bounding box center [398, 35] width 7 height 5
radio input "true"
click at [470, 97] on input "False" at bounding box center [471, 94] width 7 height 5
radio input "true"
click at [397, 143] on input "True" at bounding box center [398, 140] width 7 height 5
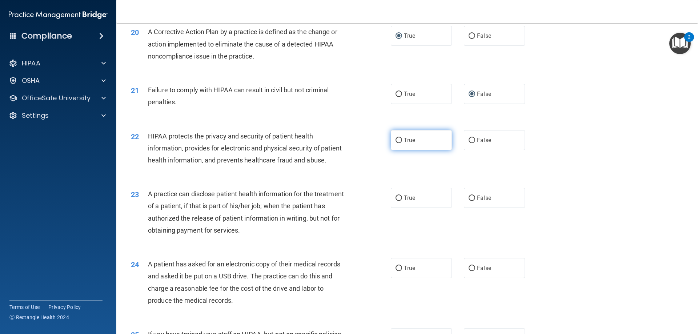
radio input "true"
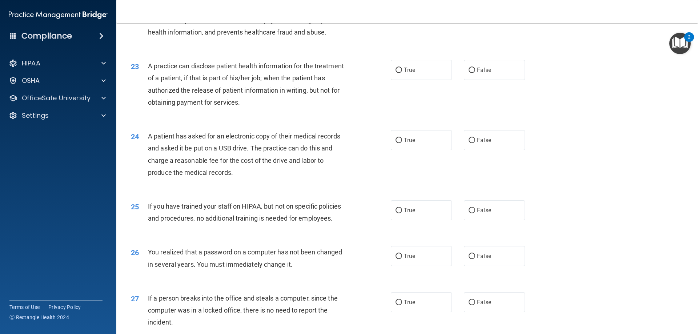
scroll to position [1163, 0]
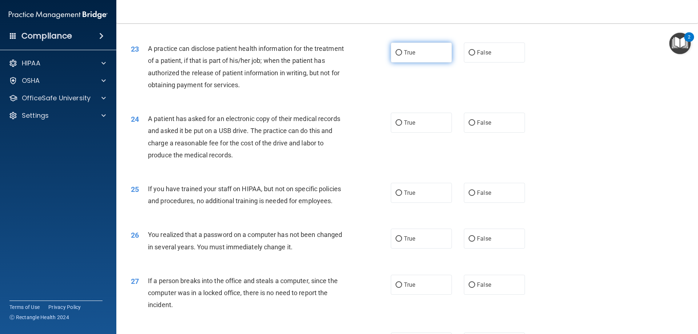
click at [395, 56] on input "True" at bounding box center [398, 52] width 7 height 5
radio input "true"
click at [397, 126] on input "True" at bounding box center [398, 122] width 7 height 5
radio input "true"
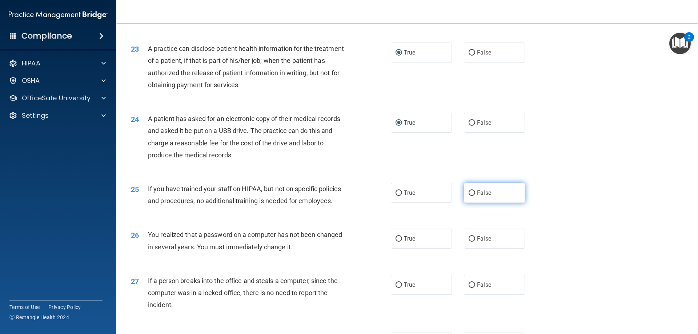
click at [468, 196] on input "False" at bounding box center [471, 192] width 7 height 5
radio input "true"
click at [468, 242] on input "False" at bounding box center [471, 238] width 7 height 5
radio input "true"
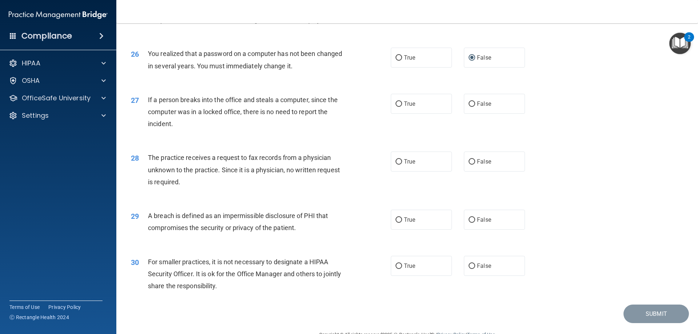
scroll to position [1344, 0]
click at [468, 106] on input "False" at bounding box center [471, 103] width 7 height 5
radio input "true"
click at [469, 164] on input "False" at bounding box center [471, 160] width 7 height 5
radio input "true"
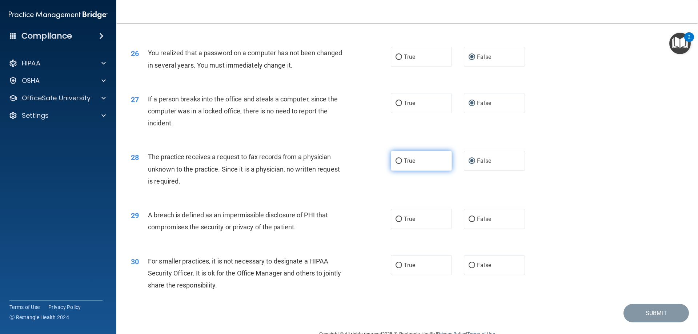
click at [396, 164] on input "True" at bounding box center [398, 160] width 7 height 5
radio input "true"
radio input "false"
click at [396, 222] on input "True" at bounding box center [398, 219] width 7 height 5
radio input "true"
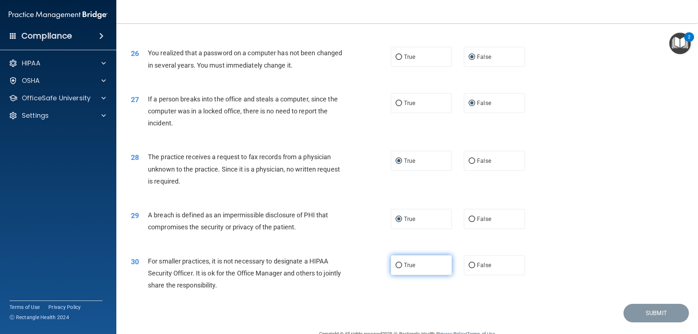
click at [398, 268] on input "True" at bounding box center [398, 265] width 7 height 5
radio input "true"
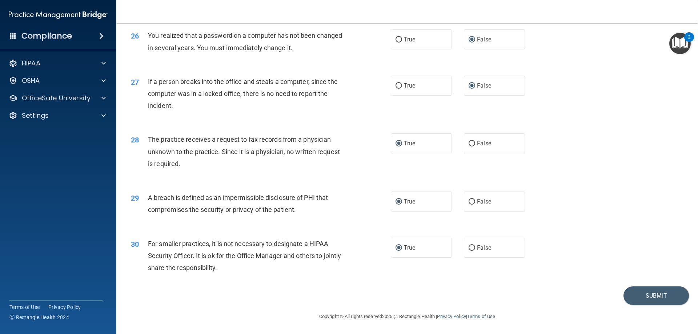
scroll to position [1386, 0]
click at [650, 294] on button "Submit" at bounding box center [655, 295] width 65 height 19
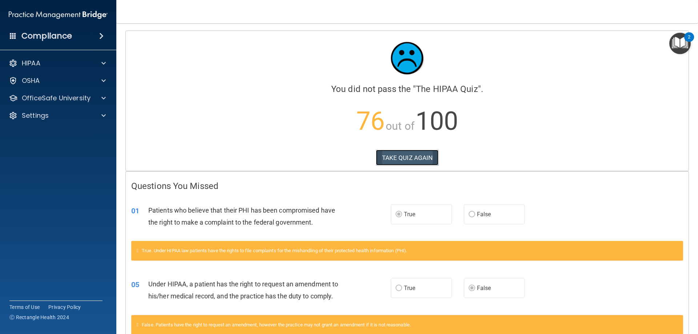
click at [400, 154] on button "TAKE QUIZ AGAIN" at bounding box center [407, 158] width 63 height 16
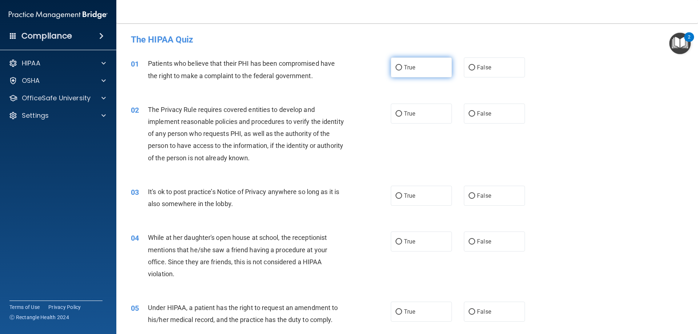
click at [396, 68] on input "True" at bounding box center [398, 67] width 7 height 5
radio input "true"
click at [397, 113] on input "True" at bounding box center [398, 113] width 7 height 5
radio input "true"
click at [468, 197] on input "False" at bounding box center [471, 195] width 7 height 5
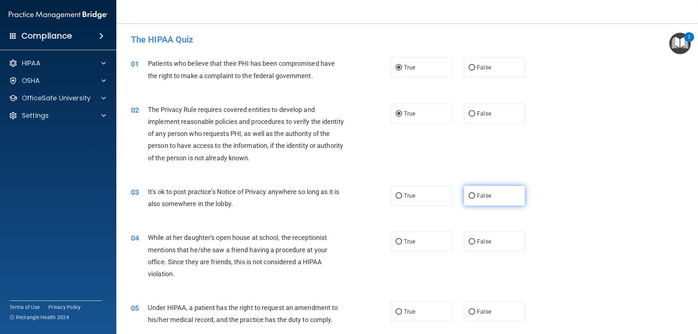
radio input "true"
click at [468, 242] on input "False" at bounding box center [471, 241] width 7 height 5
radio input "true"
click at [468, 311] on input "False" at bounding box center [471, 311] width 7 height 5
radio input "true"
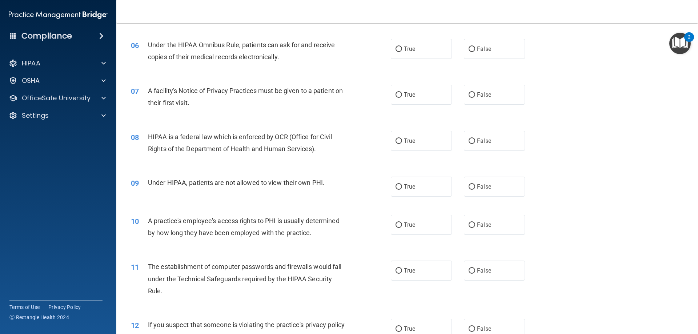
scroll to position [327, 0]
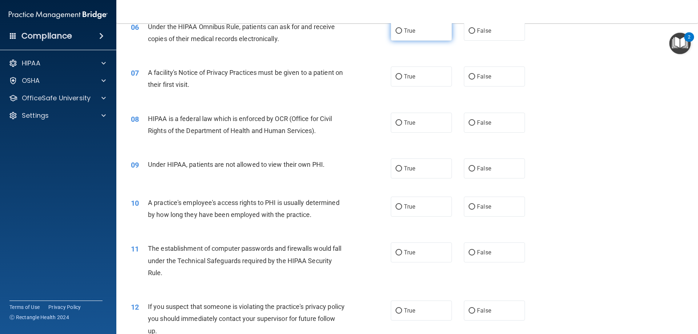
click at [397, 30] on input "True" at bounding box center [398, 30] width 7 height 5
radio input "true"
click at [396, 76] on input "True" at bounding box center [398, 76] width 7 height 5
radio input "true"
click at [395, 122] on input "True" at bounding box center [398, 122] width 7 height 5
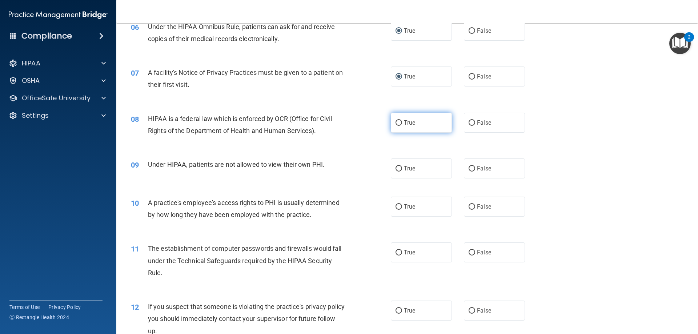
radio input "true"
click at [469, 170] on input "False" at bounding box center [471, 168] width 7 height 5
radio input "true"
click at [469, 209] on input "False" at bounding box center [471, 206] width 7 height 5
radio input "true"
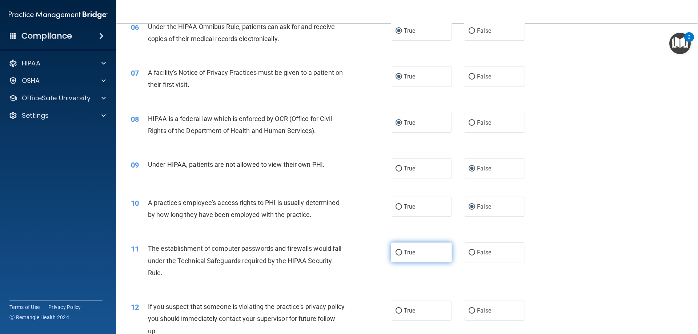
click at [395, 250] on input "True" at bounding box center [398, 252] width 7 height 5
radio input "true"
click at [397, 311] on input "True" at bounding box center [398, 310] width 7 height 5
radio input "true"
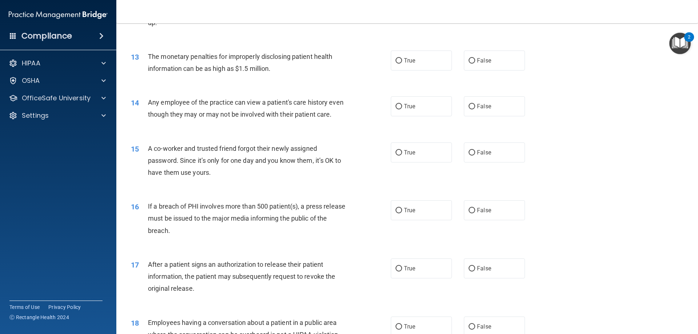
scroll to position [618, 0]
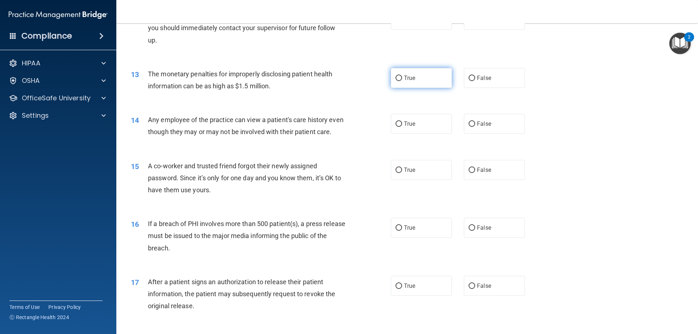
click at [396, 80] on input "True" at bounding box center [398, 78] width 7 height 5
radio input "true"
click at [469, 126] on input "False" at bounding box center [471, 123] width 7 height 5
radio input "true"
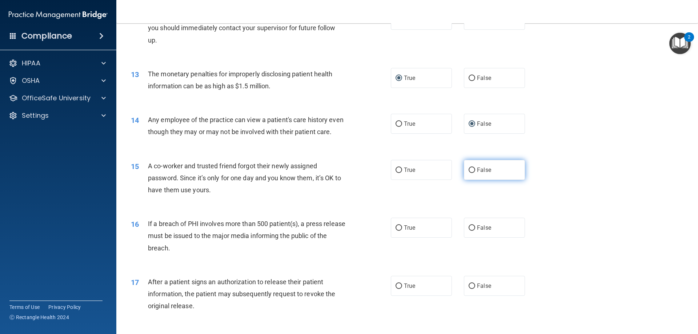
click at [471, 173] on input "False" at bounding box center [471, 169] width 7 height 5
radio input "true"
click at [396, 231] on input "True" at bounding box center [398, 227] width 7 height 5
radio input "true"
click at [398, 289] on input "True" at bounding box center [398, 285] width 7 height 5
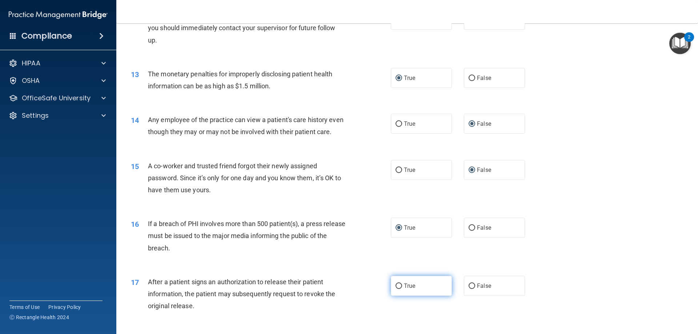
radio input "true"
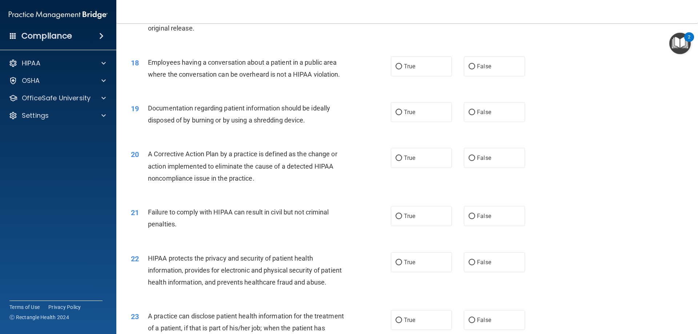
scroll to position [908, 0]
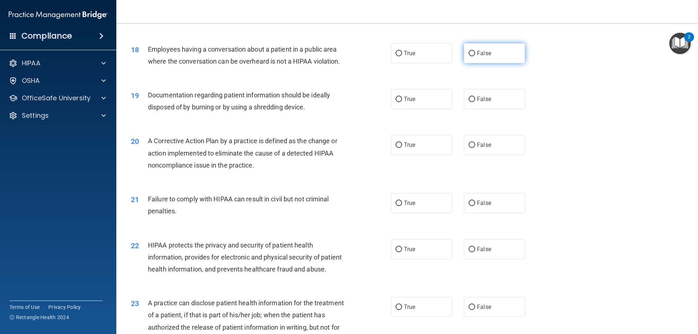
click at [468, 56] on input "False" at bounding box center [471, 53] width 7 height 5
radio input "true"
click at [396, 102] on input "True" at bounding box center [398, 99] width 7 height 5
radio input "true"
click at [396, 148] on input "True" at bounding box center [398, 144] width 7 height 5
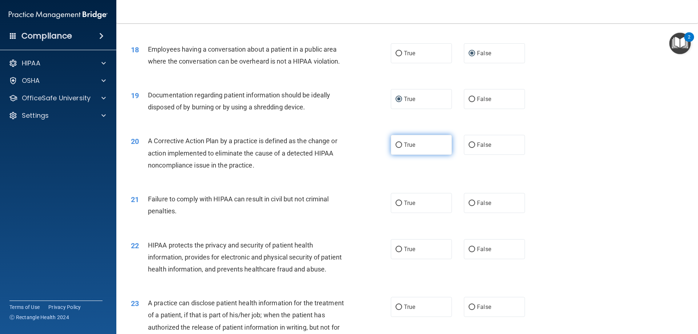
radio input "true"
click at [468, 206] on input "False" at bounding box center [471, 203] width 7 height 5
radio input "true"
click at [397, 252] on input "True" at bounding box center [398, 249] width 7 height 5
radio input "true"
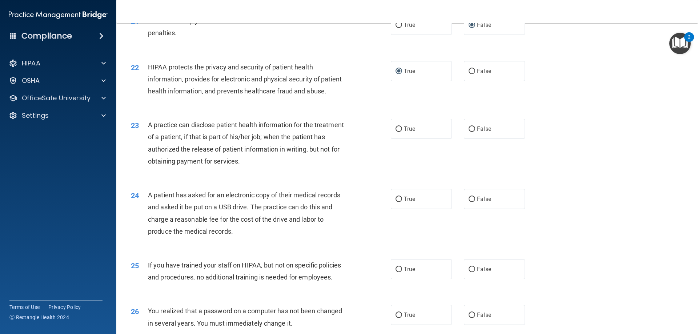
scroll to position [1090, 0]
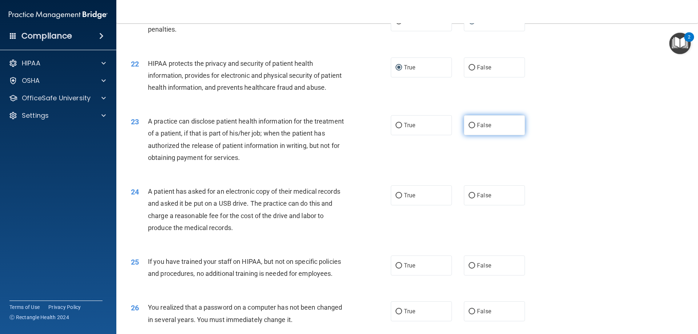
click at [469, 128] on input "False" at bounding box center [471, 125] width 7 height 5
radio input "true"
click at [397, 198] on input "True" at bounding box center [398, 195] width 7 height 5
radio input "true"
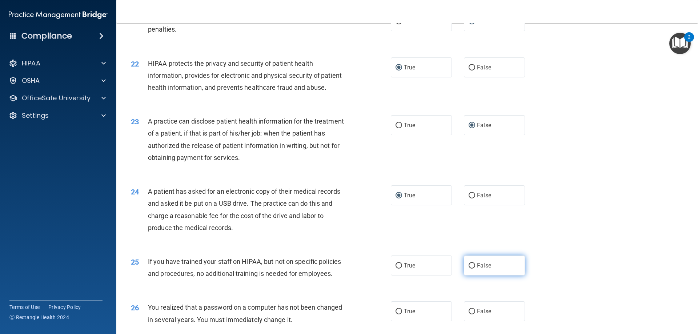
click at [470, 268] on input "False" at bounding box center [471, 265] width 7 height 5
radio input "true"
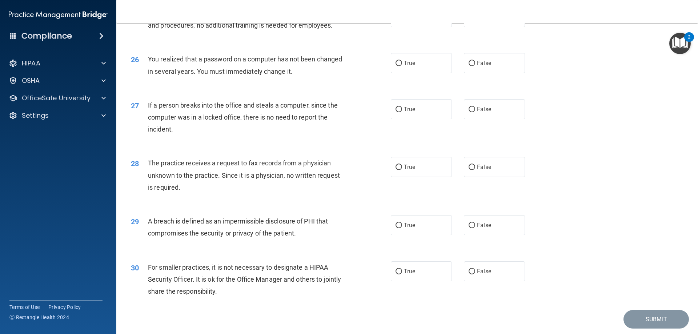
scroll to position [1344, 0]
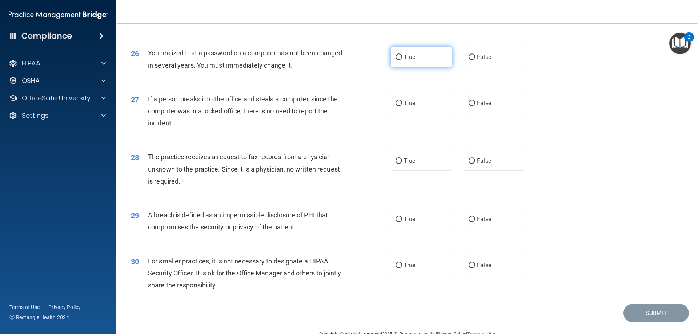
click at [395, 60] on input "True" at bounding box center [398, 56] width 7 height 5
radio input "true"
click at [468, 106] on input "False" at bounding box center [471, 103] width 7 height 5
radio input "true"
click at [468, 164] on input "False" at bounding box center [471, 160] width 7 height 5
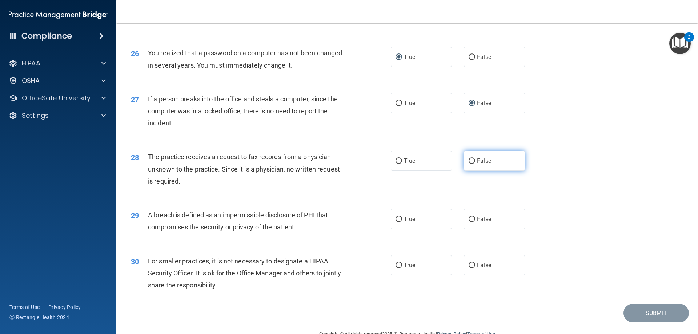
radio input "true"
click at [395, 222] on input "True" at bounding box center [398, 219] width 7 height 5
radio input "true"
click at [469, 268] on input "False" at bounding box center [471, 265] width 7 height 5
radio input "true"
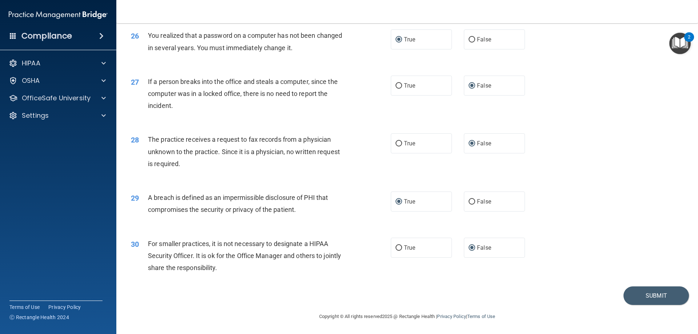
scroll to position [1386, 0]
click at [644, 297] on button "Submit" at bounding box center [655, 295] width 65 height 19
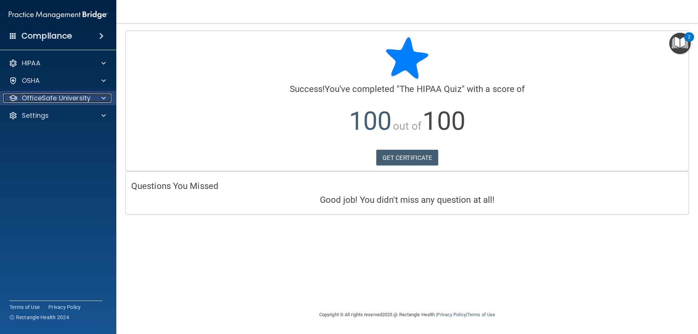
click at [104, 97] on span at bounding box center [103, 98] width 4 height 9
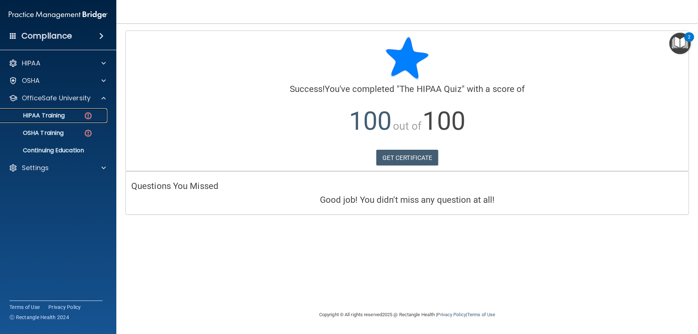
click at [85, 114] on img at bounding box center [88, 115] width 9 height 9
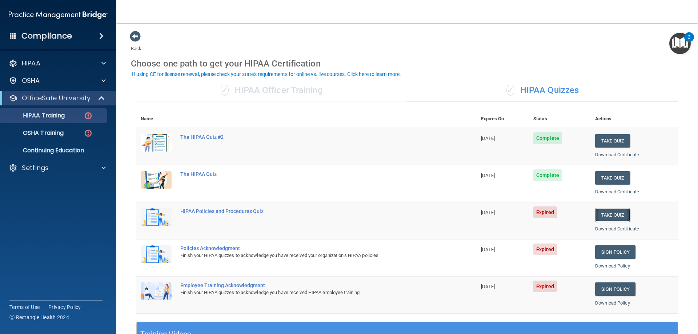
click at [608, 215] on button "Take Quiz" at bounding box center [612, 214] width 35 height 13
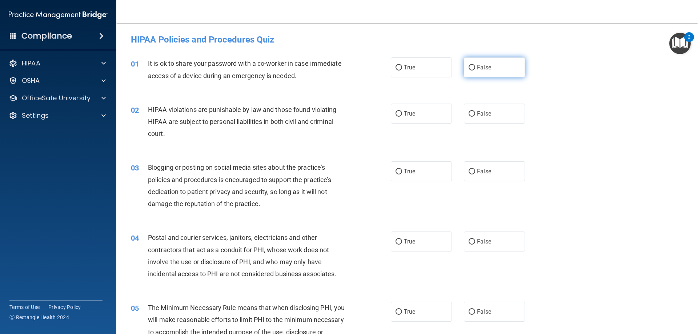
click at [470, 68] on input "False" at bounding box center [471, 67] width 7 height 5
radio input "true"
click at [397, 114] on input "True" at bounding box center [398, 113] width 7 height 5
radio input "true"
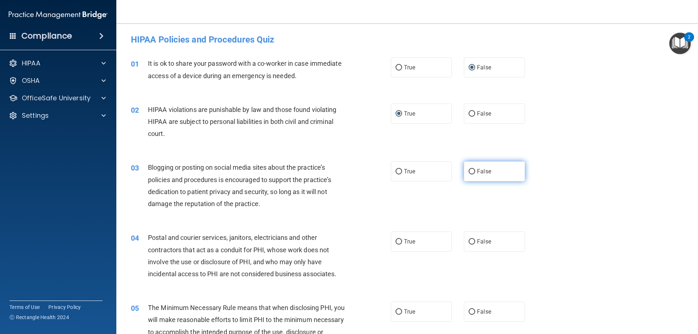
click at [468, 171] on input "False" at bounding box center [471, 171] width 7 height 5
radio input "true"
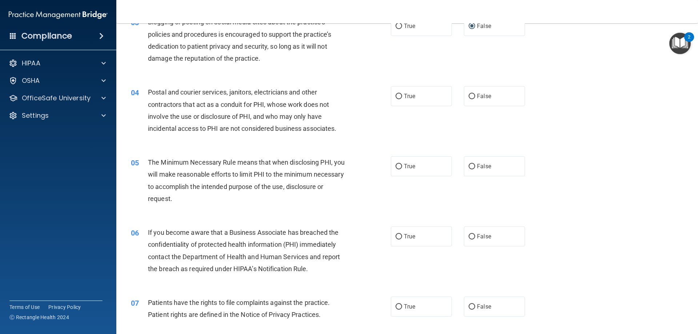
scroll to position [182, 0]
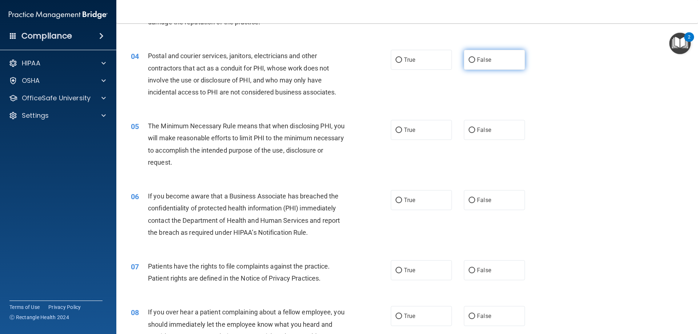
click at [468, 59] on input "False" at bounding box center [471, 59] width 7 height 5
radio input "true"
click at [397, 129] on input "True" at bounding box center [398, 130] width 7 height 5
radio input "true"
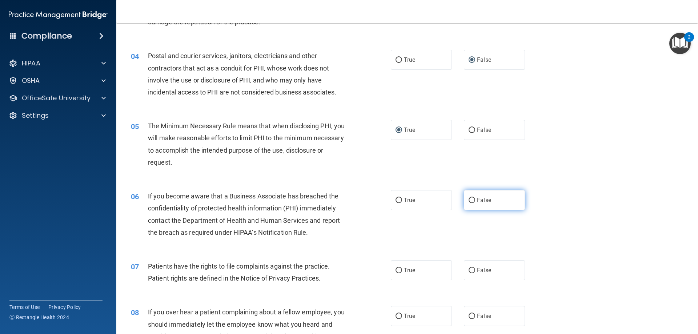
click at [469, 199] on input "False" at bounding box center [471, 200] width 7 height 5
radio input "true"
click at [396, 270] on input "True" at bounding box center [398, 270] width 7 height 5
radio input "true"
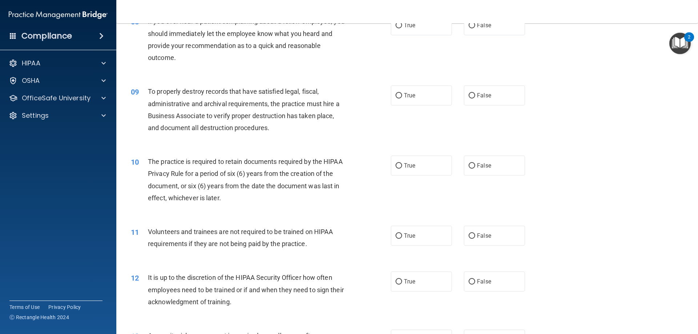
scroll to position [436, 0]
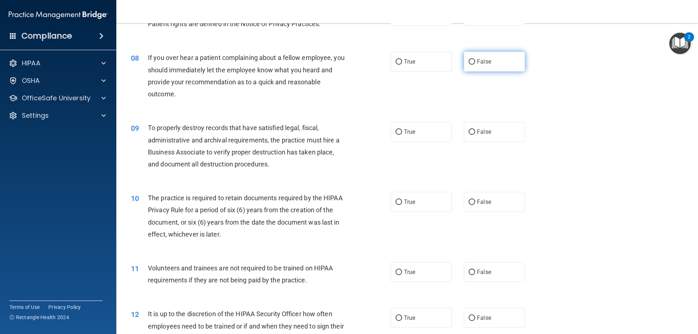
click at [468, 60] on input "False" at bounding box center [471, 61] width 7 height 5
radio input "true"
click at [470, 132] on input "False" at bounding box center [471, 131] width 7 height 5
radio input "true"
click at [396, 201] on input "True" at bounding box center [398, 201] width 7 height 5
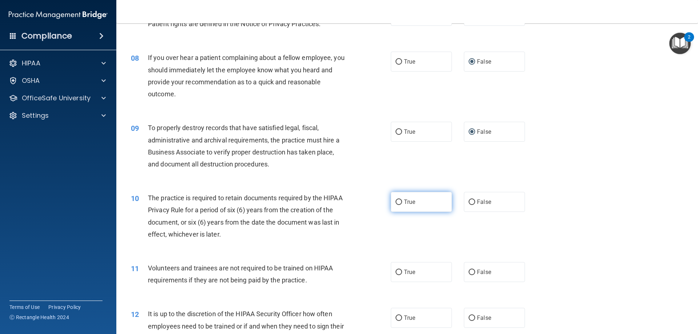
radio input "true"
click at [468, 272] on input "False" at bounding box center [471, 272] width 7 height 5
radio input "true"
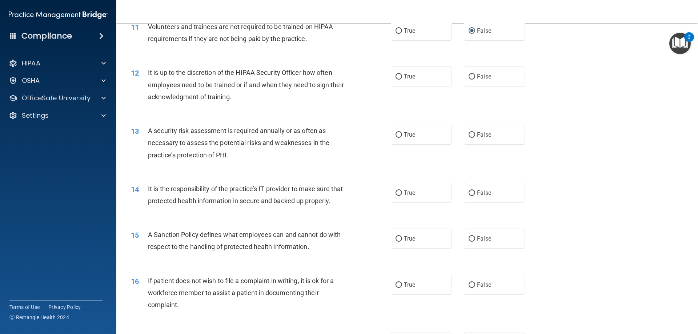
scroll to position [690, 0]
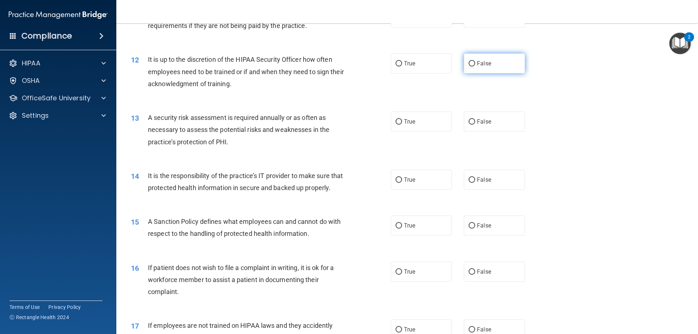
click at [470, 64] on input "False" at bounding box center [471, 63] width 7 height 5
radio input "true"
click at [396, 122] on input "True" at bounding box center [398, 121] width 7 height 5
radio input "true"
click at [468, 177] on input "False" at bounding box center [471, 179] width 7 height 5
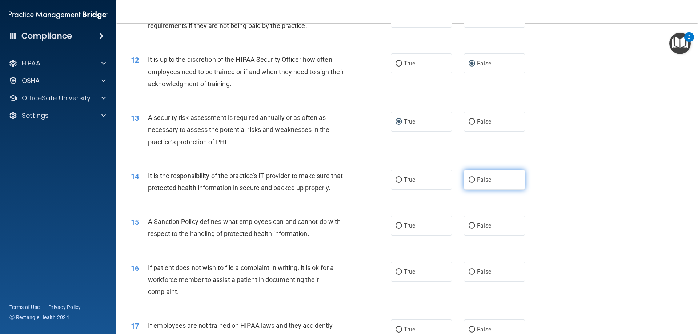
radio input "true"
click at [396, 229] on input "True" at bounding box center [398, 225] width 7 height 5
radio input "true"
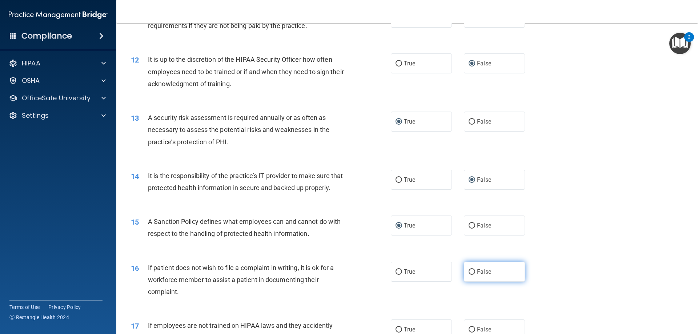
click at [469, 275] on input "False" at bounding box center [471, 271] width 7 height 5
radio input "true"
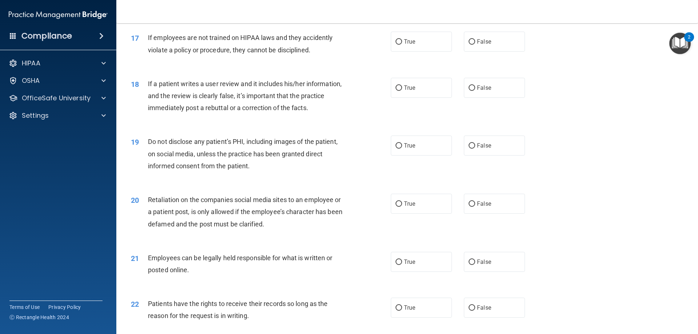
scroll to position [981, 0]
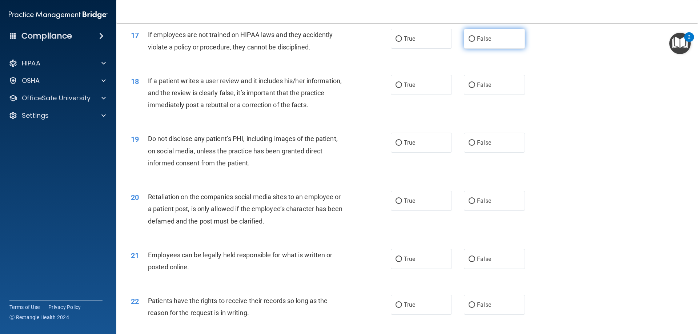
click at [470, 42] on input "False" at bounding box center [471, 38] width 7 height 5
radio input "true"
click at [397, 88] on input "True" at bounding box center [398, 84] width 7 height 5
radio input "true"
click at [396, 146] on input "True" at bounding box center [398, 142] width 7 height 5
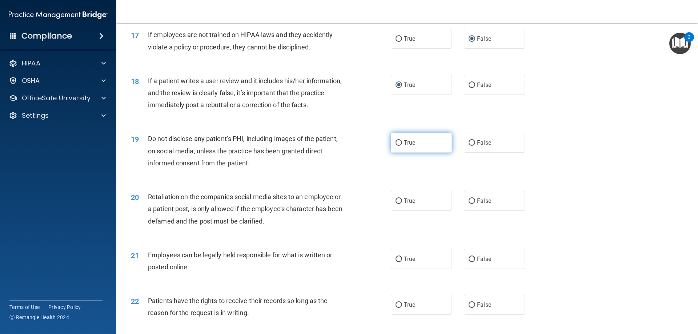
radio input "true"
click at [468, 204] on input "False" at bounding box center [471, 200] width 7 height 5
radio input "true"
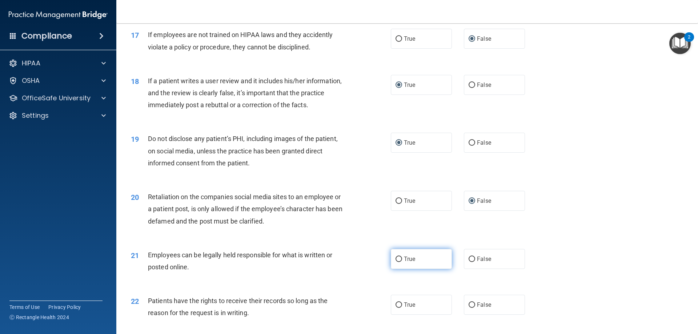
click at [396, 262] on input "True" at bounding box center [398, 259] width 7 height 5
radio input "true"
click at [396, 308] on input "True" at bounding box center [398, 304] width 7 height 5
radio input "true"
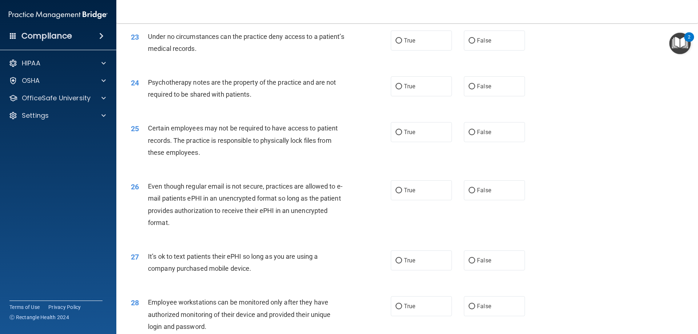
scroll to position [1308, 0]
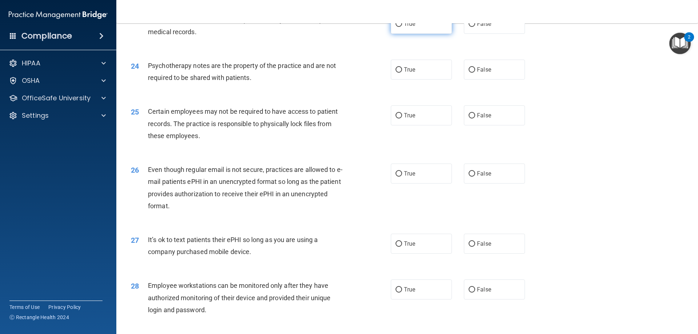
click at [396, 27] on input "True" at bounding box center [398, 23] width 7 height 5
radio input "true"
click at [468, 73] on input "False" at bounding box center [471, 69] width 7 height 5
radio input "true"
click at [395, 118] on input "True" at bounding box center [398, 115] width 7 height 5
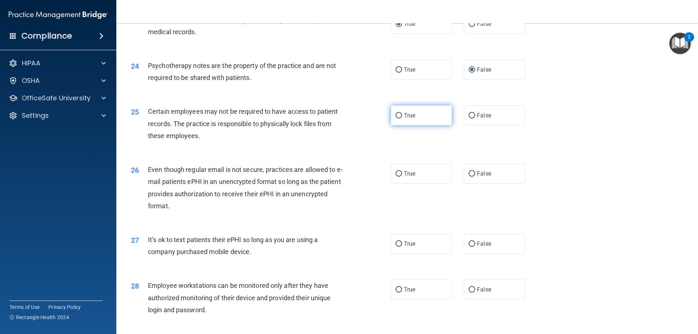
radio input "true"
click at [396, 177] on input "True" at bounding box center [398, 173] width 7 height 5
radio input "true"
click at [468, 247] on input "False" at bounding box center [471, 243] width 7 height 5
radio input "true"
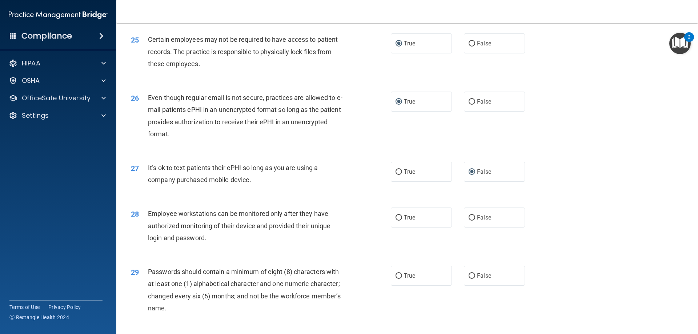
scroll to position [1417, 0]
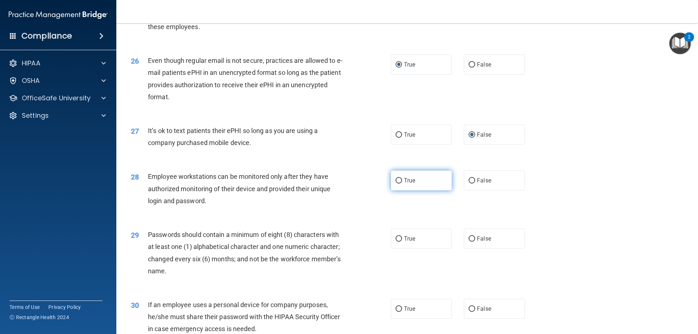
click at [396, 183] on input "True" at bounding box center [398, 180] width 7 height 5
radio input "true"
click at [395, 242] on input "True" at bounding box center [398, 238] width 7 height 5
radio input "true"
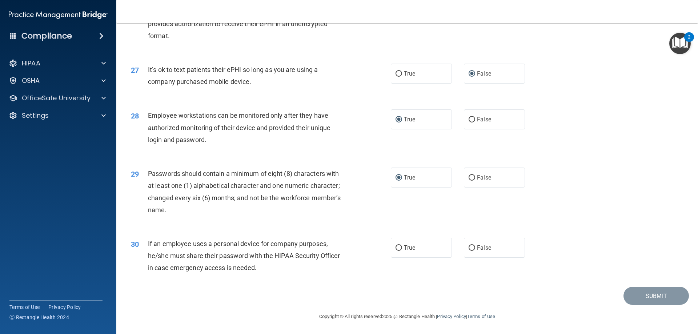
scroll to position [1490, 0]
click at [469, 247] on input "False" at bounding box center [471, 247] width 7 height 5
radio input "true"
click at [636, 297] on button "Submit" at bounding box center [655, 296] width 65 height 19
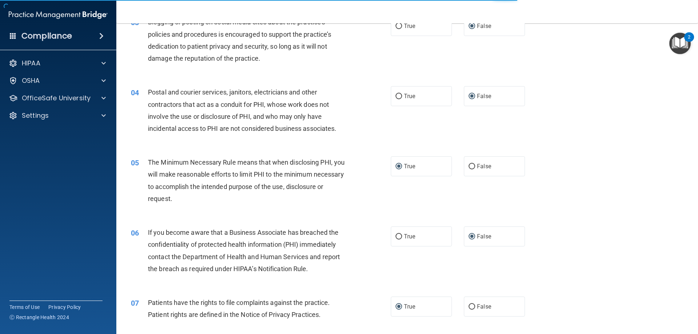
scroll to position [0, 0]
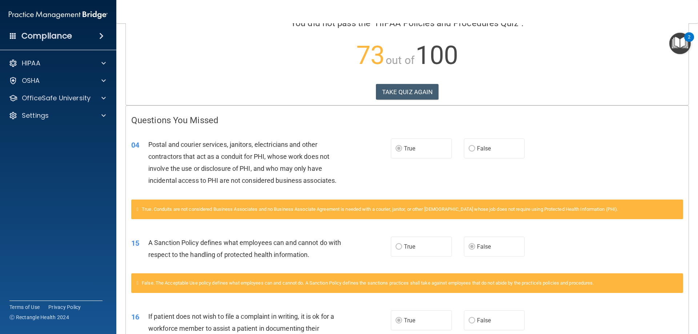
scroll to position [36, 0]
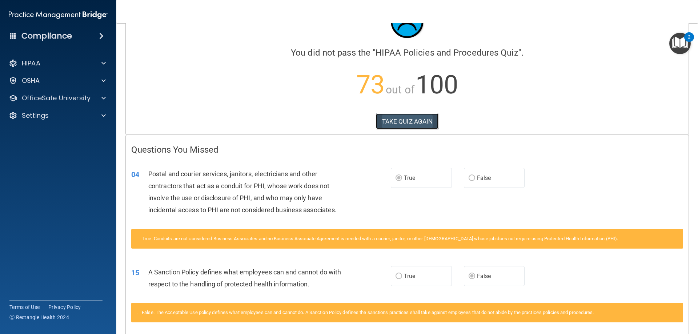
click at [403, 118] on button "TAKE QUIZ AGAIN" at bounding box center [407, 121] width 63 height 16
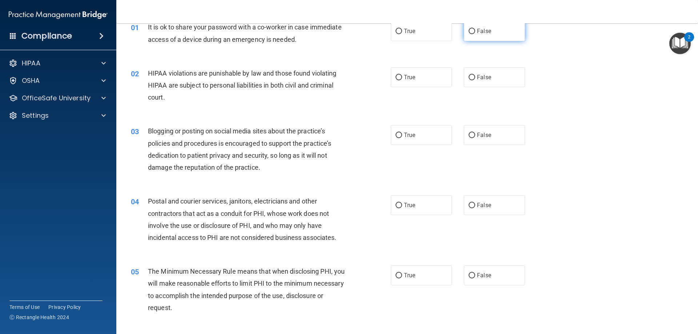
click at [468, 31] on input "False" at bounding box center [471, 31] width 7 height 5
radio input "true"
click at [397, 77] on input "True" at bounding box center [398, 77] width 7 height 5
radio input "true"
click at [468, 133] on input "False" at bounding box center [471, 135] width 7 height 5
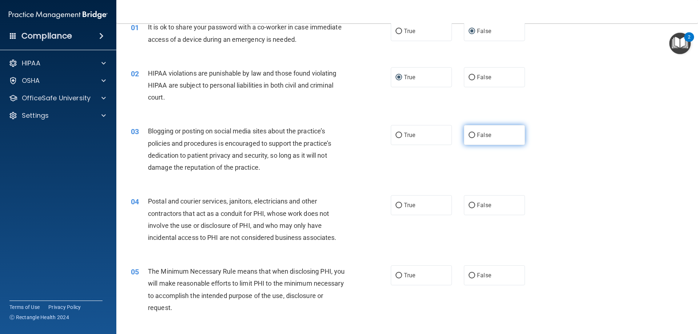
radio input "true"
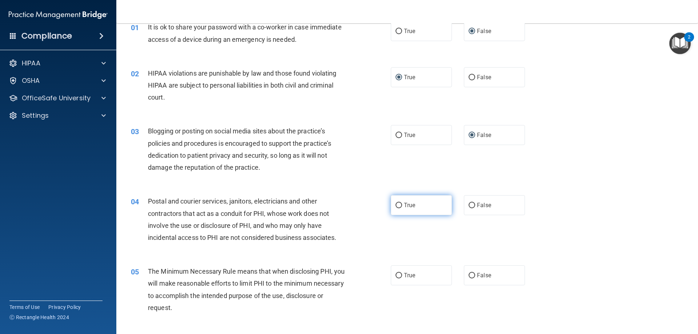
click at [399, 206] on input "True" at bounding box center [398, 205] width 7 height 5
radio input "true"
click at [470, 273] on input "False" at bounding box center [471, 275] width 7 height 5
radio input "true"
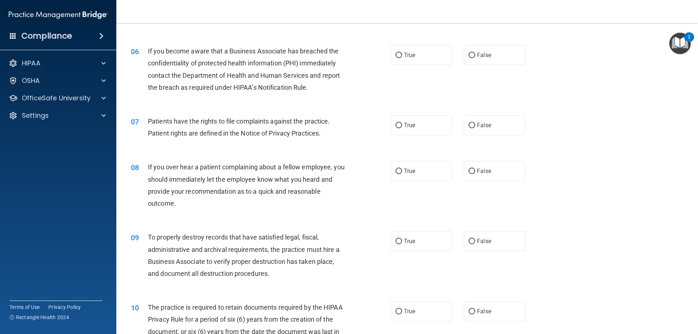
scroll to position [327, 0]
click at [468, 54] on input "False" at bounding box center [471, 54] width 7 height 5
radio input "true"
click at [397, 125] on input "True" at bounding box center [398, 124] width 7 height 5
radio input "true"
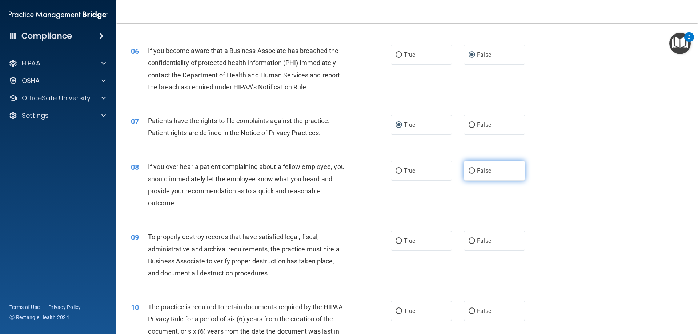
click at [468, 170] on input "False" at bounding box center [471, 170] width 7 height 5
radio input "true"
click at [471, 242] on input "False" at bounding box center [471, 240] width 7 height 5
radio input "true"
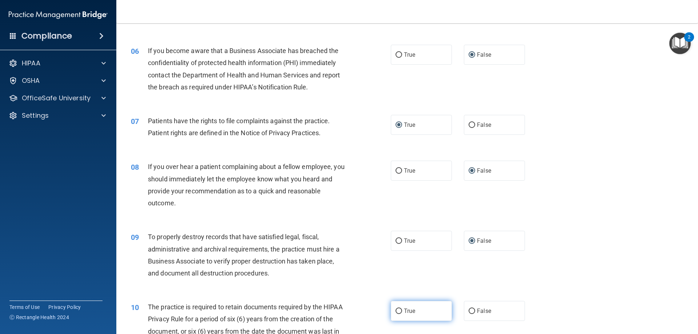
click at [397, 311] on input "True" at bounding box center [398, 310] width 7 height 5
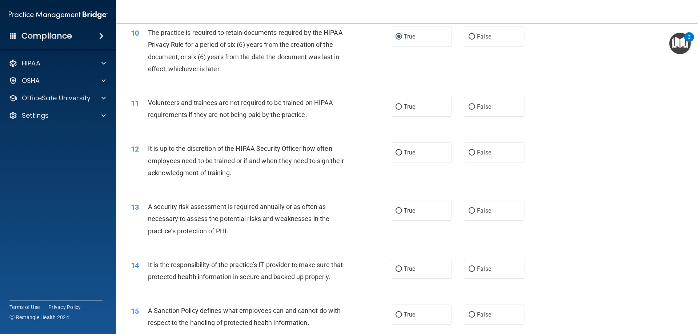
scroll to position [618, 0]
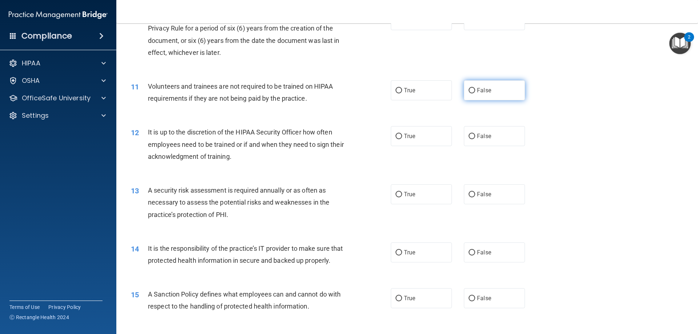
click at [468, 89] on input "False" at bounding box center [471, 90] width 7 height 5
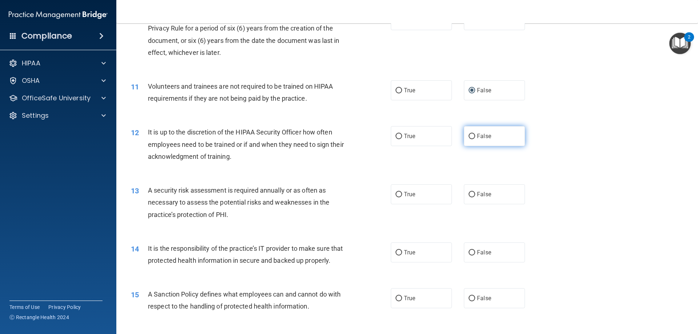
click at [469, 136] on input "False" at bounding box center [471, 136] width 7 height 5
click at [395, 134] on input "True" at bounding box center [398, 136] width 7 height 5
drag, startPoint x: 393, startPoint y: 134, endPoint x: 410, endPoint y: 135, distance: 16.4
click at [395, 134] on input "True" at bounding box center [398, 136] width 7 height 5
click at [468, 136] on input "False" at bounding box center [471, 136] width 7 height 5
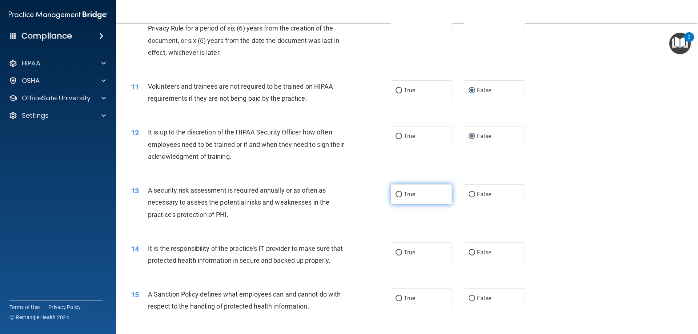
click at [396, 195] on input "True" at bounding box center [398, 194] width 7 height 5
click at [469, 253] on input "False" at bounding box center [471, 252] width 7 height 5
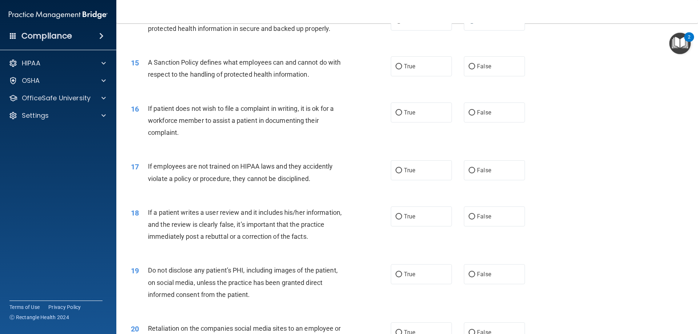
scroll to position [872, 0]
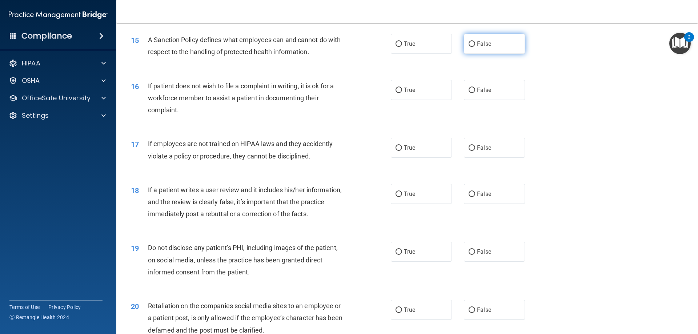
click at [468, 47] on input "False" at bounding box center [471, 43] width 7 height 5
click at [395, 93] on input "True" at bounding box center [398, 90] width 7 height 5
click at [469, 151] on input "False" at bounding box center [471, 147] width 7 height 5
click at [468, 197] on input "False" at bounding box center [471, 193] width 7 height 5
click at [398, 255] on input "True" at bounding box center [398, 251] width 7 height 5
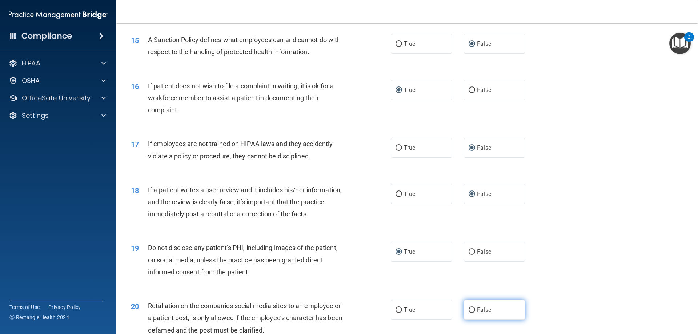
click at [471, 313] on input "False" at bounding box center [471, 309] width 7 height 5
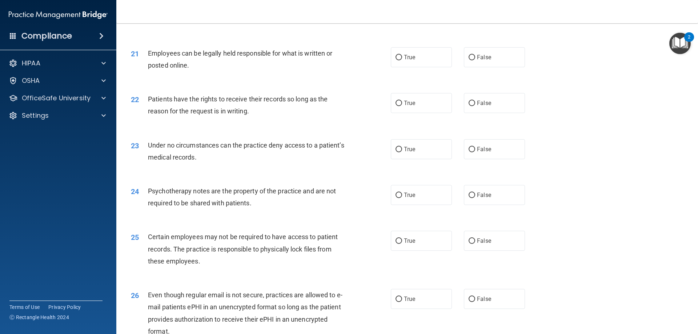
scroll to position [1199, 0]
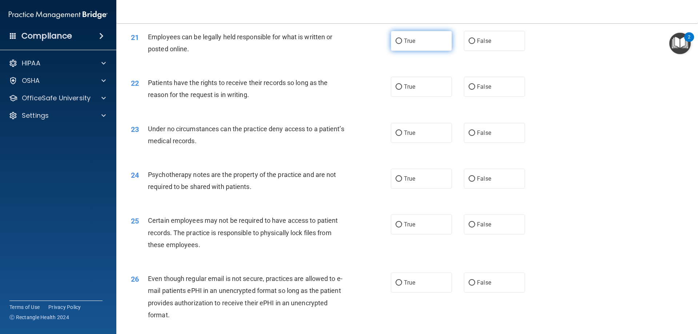
click at [395, 44] on input "True" at bounding box center [398, 41] width 7 height 5
click at [470, 90] on input "False" at bounding box center [471, 86] width 7 height 5
click at [468, 136] on input "False" at bounding box center [471, 132] width 7 height 5
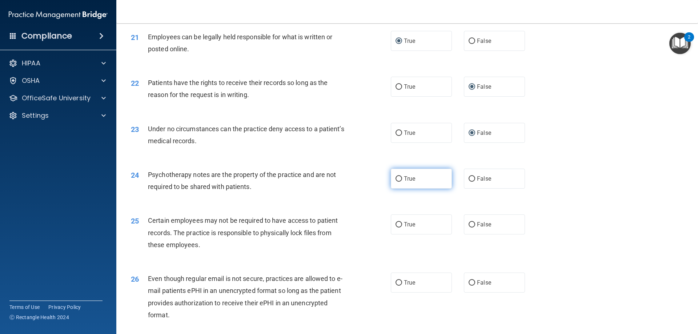
click at [395, 182] on input "True" at bounding box center [398, 178] width 7 height 5
click at [396, 227] on input "True" at bounding box center [398, 224] width 7 height 5
click at [395, 286] on input "True" at bounding box center [398, 282] width 7 height 5
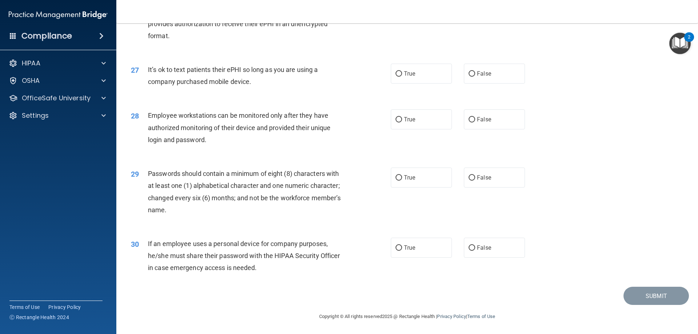
scroll to position [1490, 0]
click at [468, 72] on input "False" at bounding box center [471, 73] width 7 height 5
click at [468, 119] on input "False" at bounding box center [471, 119] width 7 height 5
click at [395, 178] on input "True" at bounding box center [398, 177] width 7 height 5
click at [468, 250] on input "False" at bounding box center [471, 247] width 7 height 5
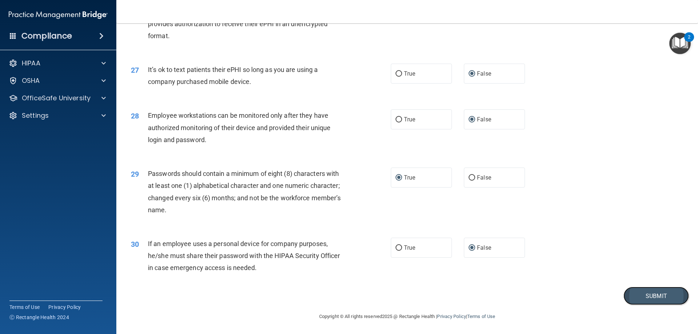
click at [651, 296] on button "Submit" at bounding box center [655, 296] width 65 height 19
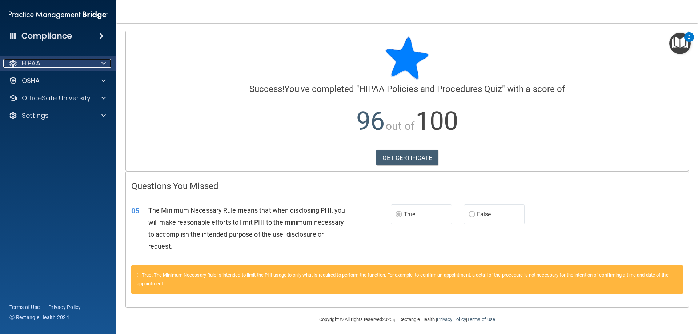
click at [104, 61] on span at bounding box center [103, 63] width 4 height 9
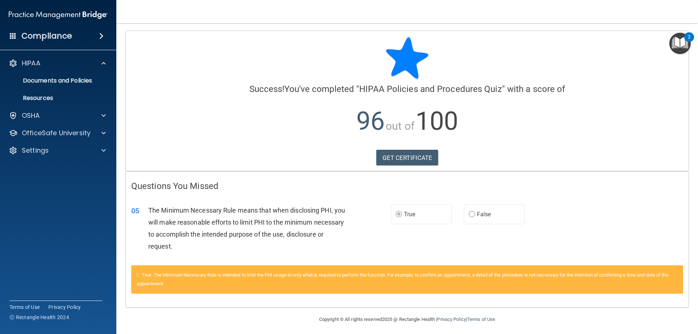
click at [150, 91] on h4 "Success! You've completed " HIPAA Policies and Procedures Quiz " with a score of" at bounding box center [407, 88] width 552 height 9
click at [104, 62] on span at bounding box center [103, 63] width 4 height 9
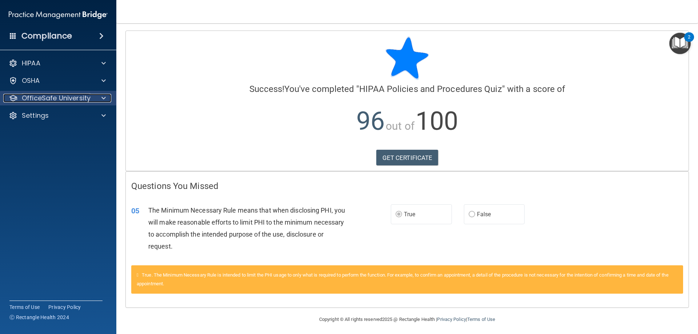
click at [104, 97] on span at bounding box center [103, 98] width 4 height 9
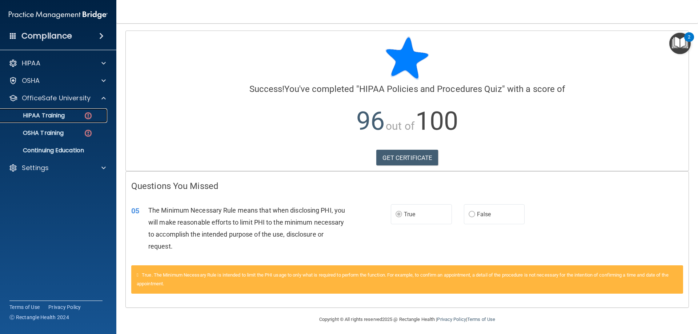
click at [86, 114] on img at bounding box center [88, 115] width 9 height 9
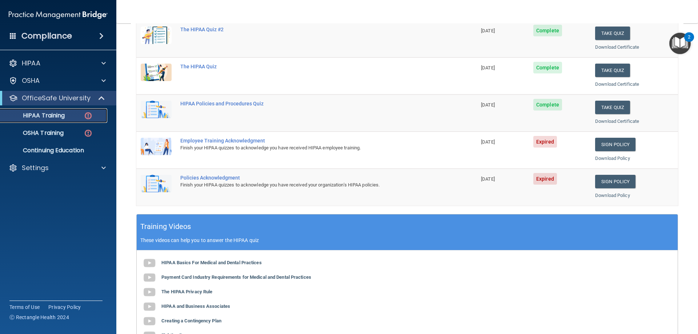
scroll to position [109, 0]
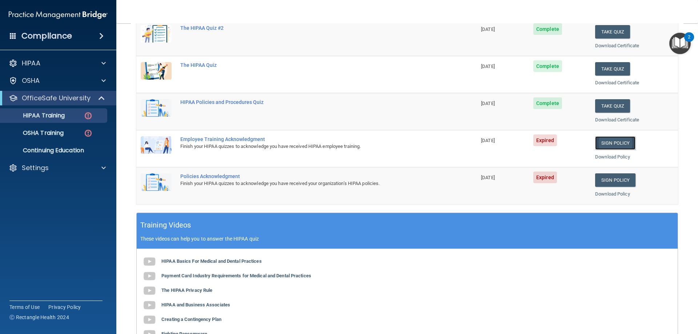
click at [610, 145] on link "Sign Policy" at bounding box center [615, 142] width 40 height 13
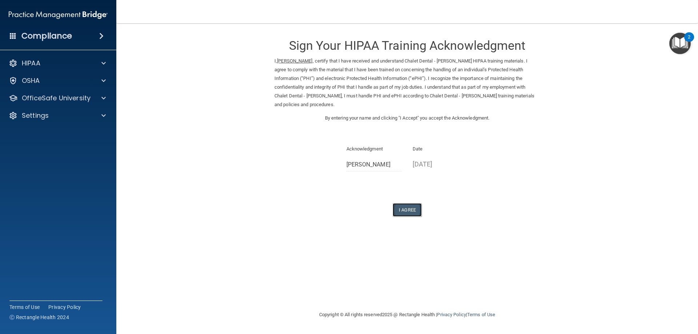
click at [411, 208] on button "I Agree" at bounding box center [406, 209] width 29 height 13
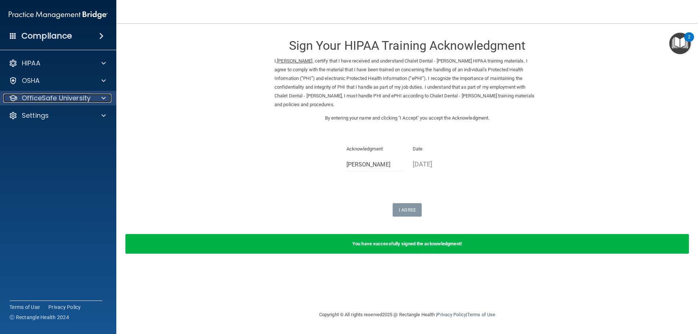
click at [103, 97] on span at bounding box center [103, 98] width 4 height 9
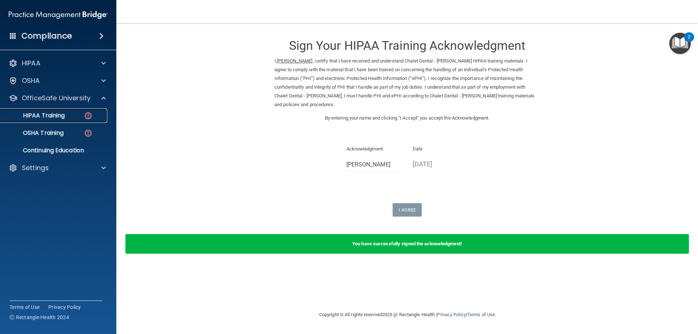
click at [93, 113] on div "HIPAA Training" at bounding box center [54, 115] width 99 height 7
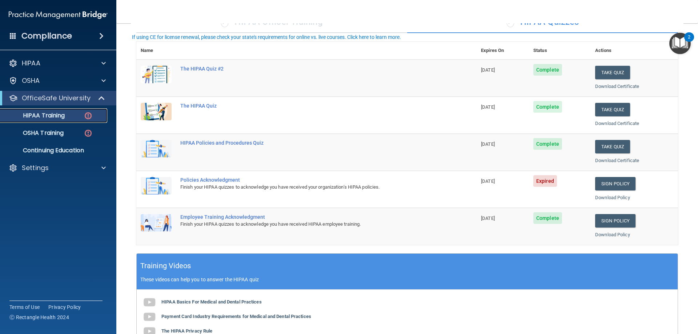
scroll to position [73, 0]
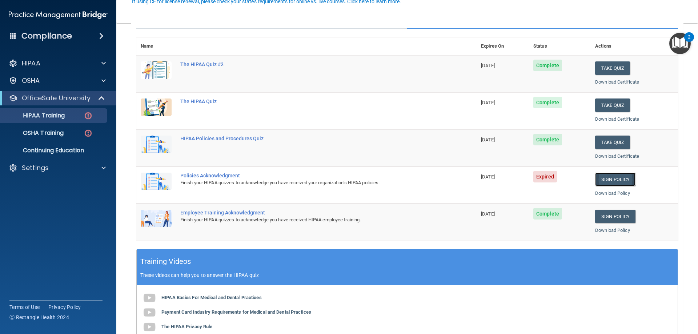
click at [602, 177] on link "Sign Policy" at bounding box center [615, 179] width 40 height 13
click at [89, 115] on img at bounding box center [88, 115] width 9 height 9
click at [86, 114] on img at bounding box center [88, 115] width 9 height 9
click at [102, 97] on span at bounding box center [102, 98] width 6 height 9
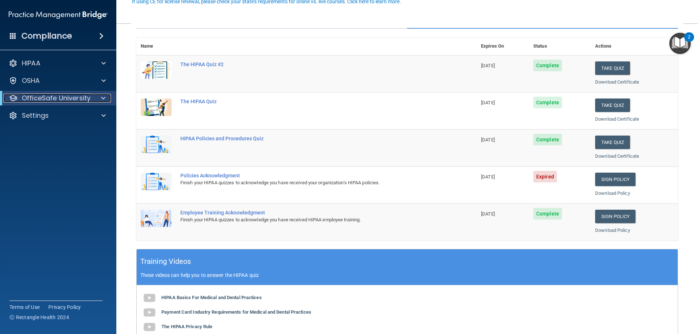
click at [102, 97] on span at bounding box center [103, 98] width 4 height 9
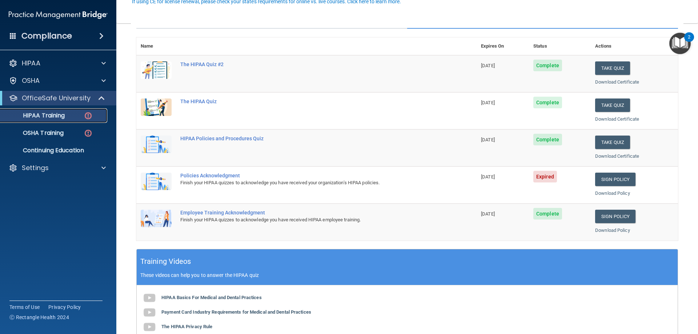
click at [67, 114] on div "HIPAA Training" at bounding box center [54, 115] width 99 height 7
click at [85, 114] on img at bounding box center [88, 115] width 9 height 9
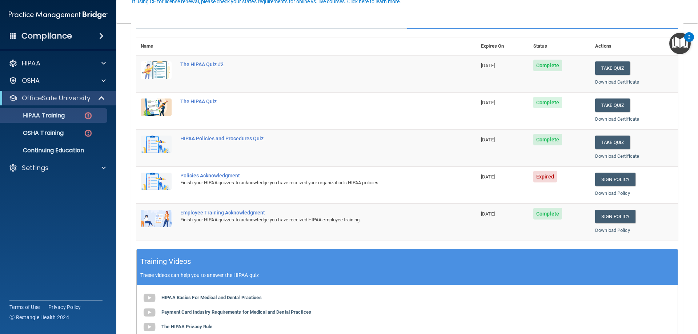
click at [56, 193] on accordion "HIPAA Documents and Policies Report an Incident Business Associates Emergency P…" at bounding box center [58, 146] width 117 height 187
click at [89, 133] on img at bounding box center [88, 133] width 9 height 9
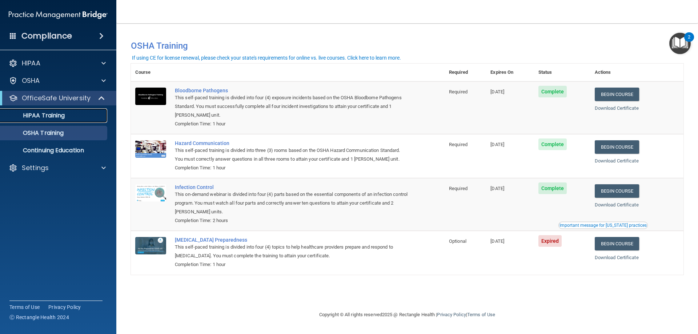
click at [55, 114] on p "HIPAA Training" at bounding box center [35, 115] width 60 height 7
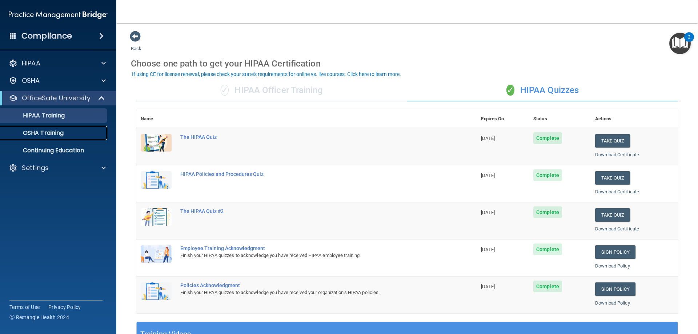
click at [55, 131] on p "OSHA Training" at bounding box center [34, 132] width 59 height 7
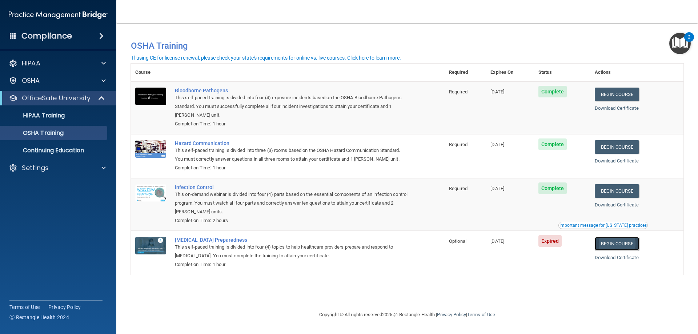
click at [627, 248] on link "Begin Course" at bounding box center [616, 243] width 44 height 13
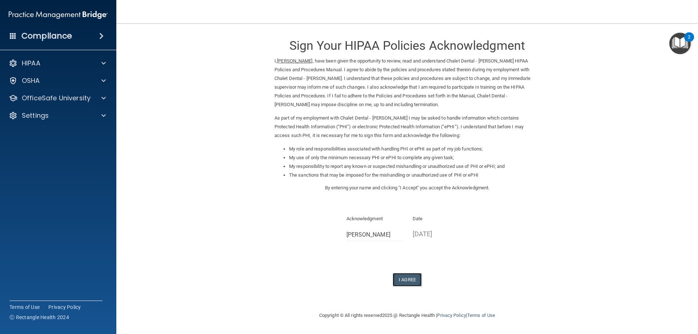
click at [405, 277] on button "I Agree" at bounding box center [406, 279] width 29 height 13
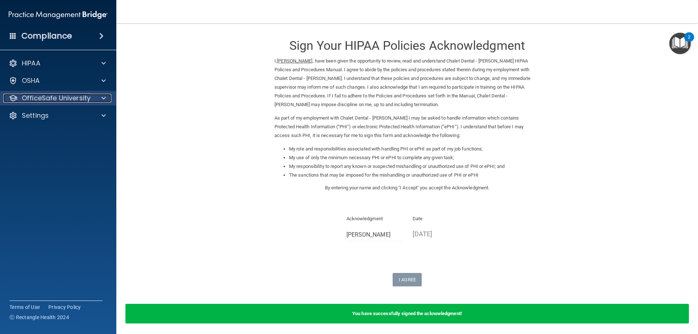
click at [103, 97] on span at bounding box center [103, 98] width 4 height 9
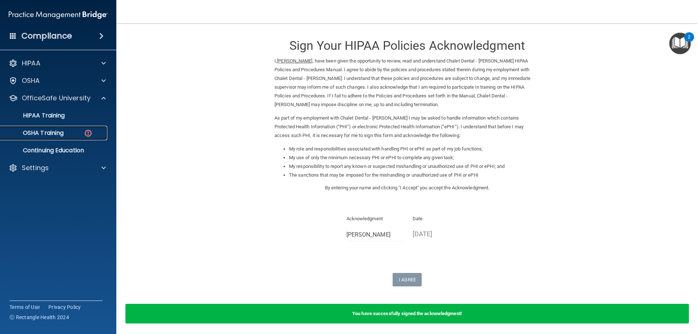
click at [103, 133] on div "OSHA Training" at bounding box center [54, 132] width 99 height 7
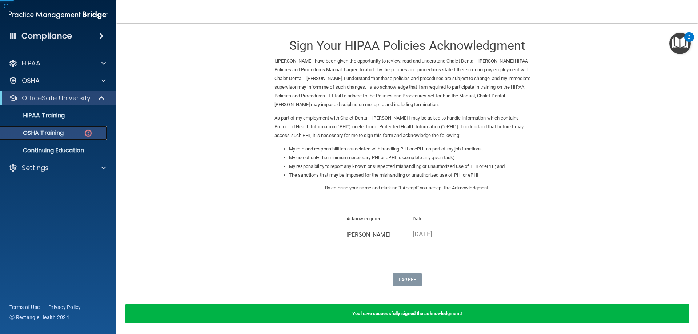
click at [103, 133] on div "OSHA Training" at bounding box center [54, 132] width 99 height 7
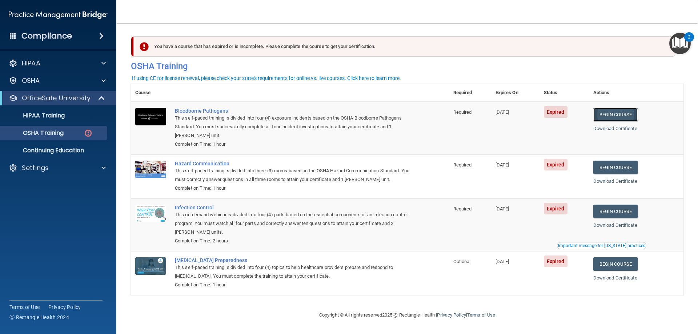
click at [613, 112] on link "Begin Course" at bounding box center [615, 114] width 44 height 13
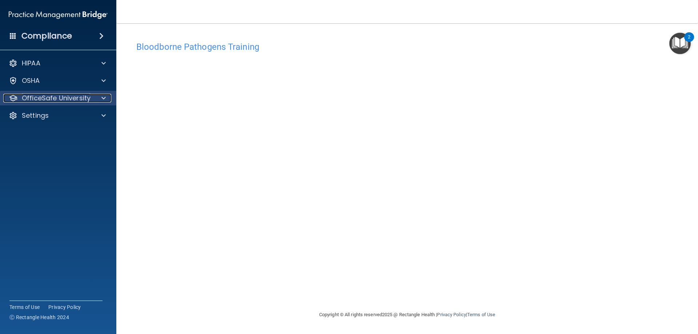
click at [100, 97] on div at bounding box center [102, 98] width 18 height 9
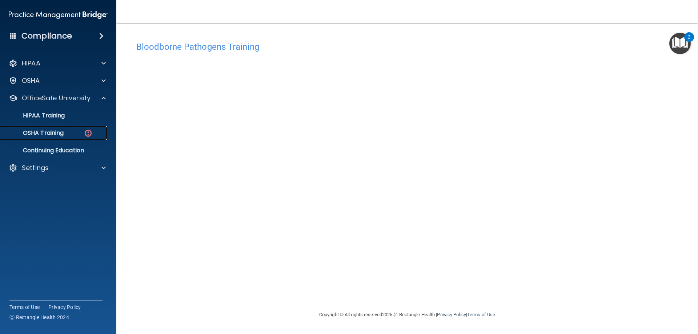
click at [74, 132] on div "OSHA Training" at bounding box center [54, 132] width 99 height 7
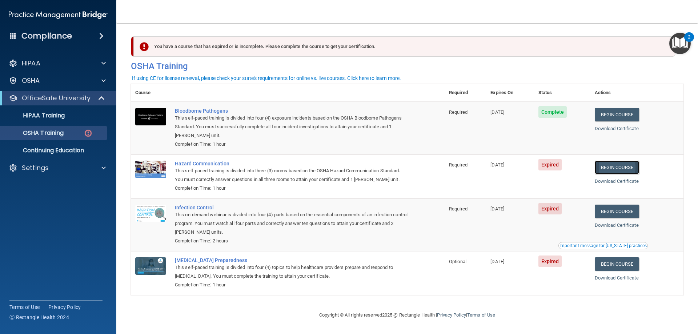
click at [621, 165] on link "Begin Course" at bounding box center [616, 167] width 44 height 13
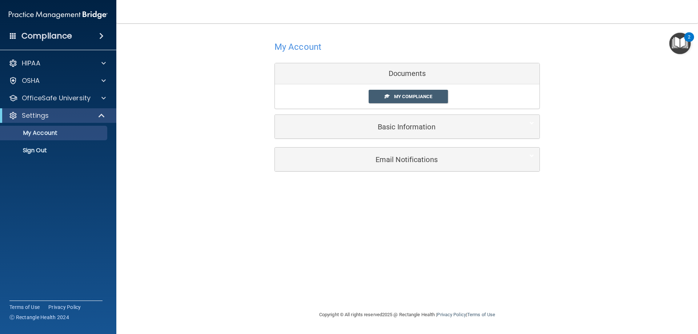
click at [228, 121] on div "My Account Documents My Compliance My Compliance My BAA Basic Information Full …" at bounding box center [407, 105] width 552 height 149
click at [102, 114] on span at bounding box center [102, 115] width 6 height 9
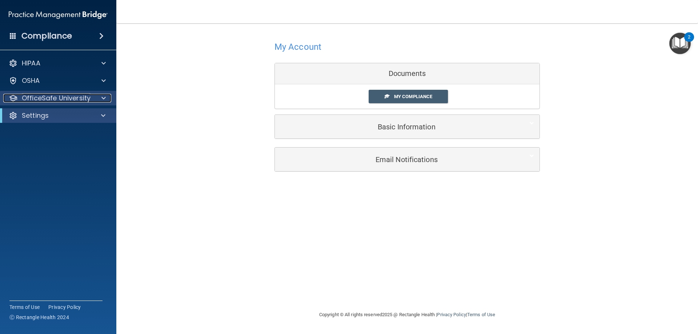
click at [102, 97] on span at bounding box center [103, 98] width 4 height 9
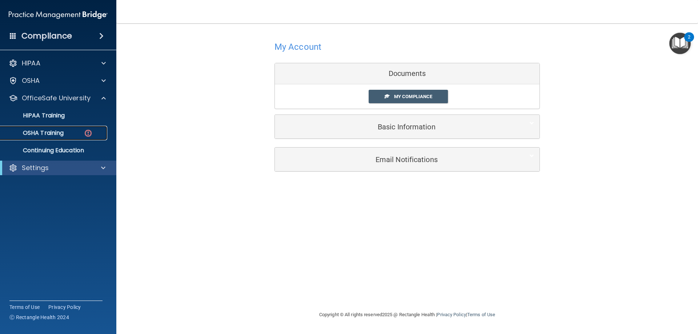
click at [93, 135] on div "OSHA Training" at bounding box center [54, 132] width 99 height 7
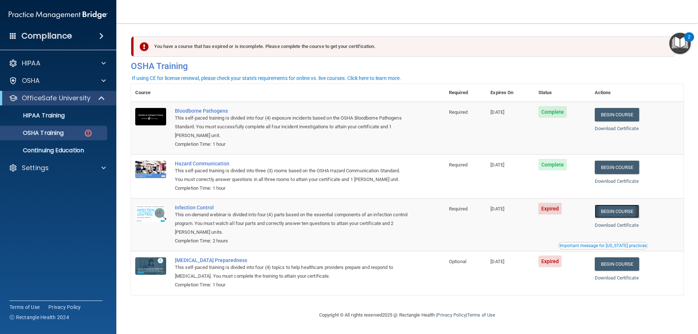
click at [622, 210] on link "Begin Course" at bounding box center [616, 211] width 44 height 13
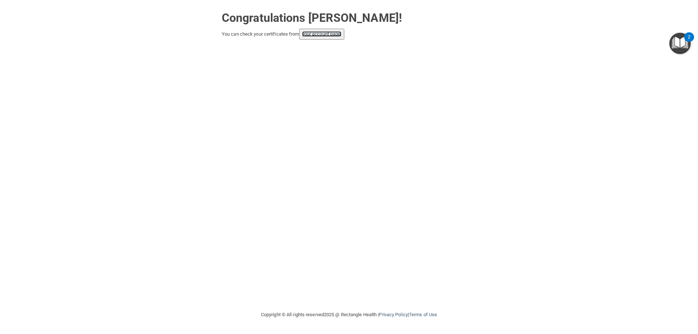
click at [323, 37] on link "your account page!" at bounding box center [322, 33] width 40 height 5
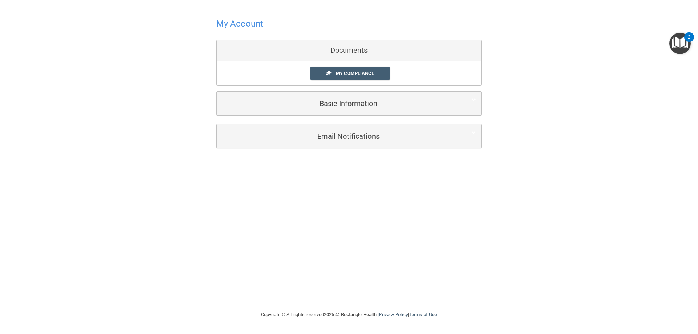
click at [407, 191] on div "My Account Documents My Compliance My Compliance My BAA Basic Information Full …" at bounding box center [349, 155] width 669 height 296
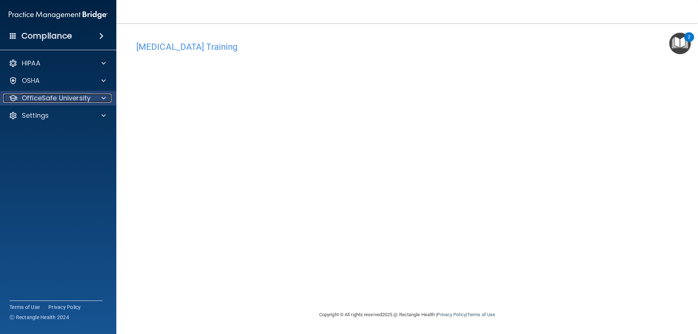
click at [104, 98] on span at bounding box center [103, 98] width 4 height 9
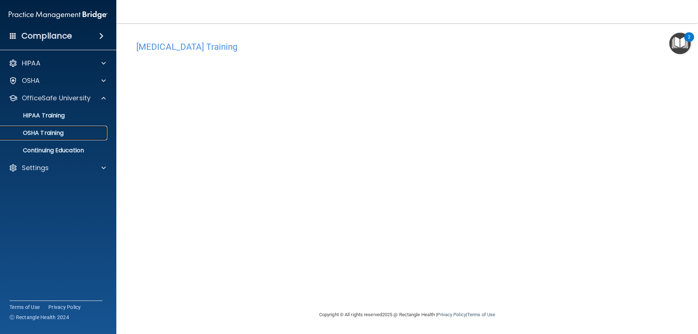
click at [78, 132] on div "OSHA Training" at bounding box center [54, 132] width 99 height 7
